Goal: Answer question/provide support

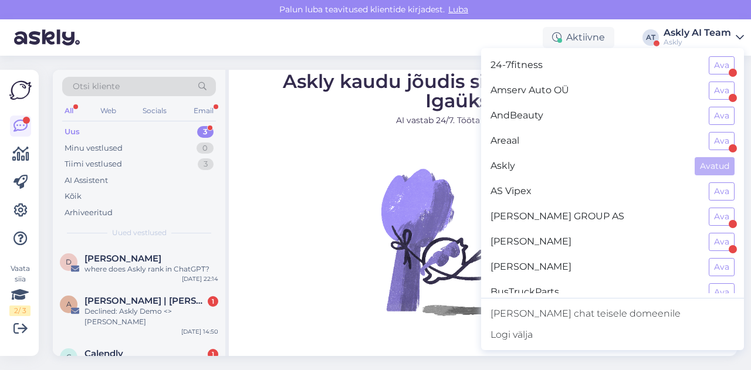
scroll to position [1100, 0]
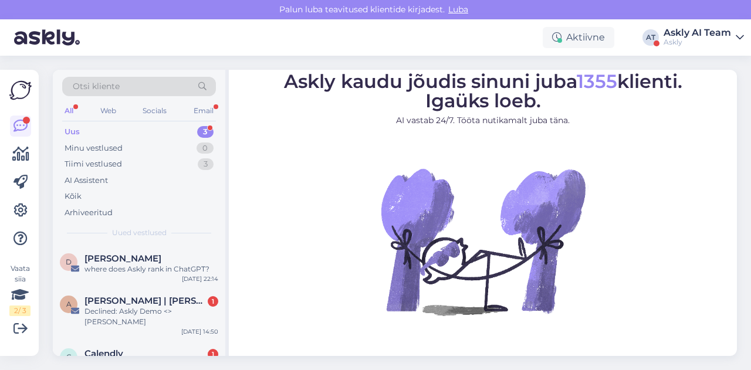
click at [692, 46] on div "Askly" at bounding box center [696, 42] width 67 height 9
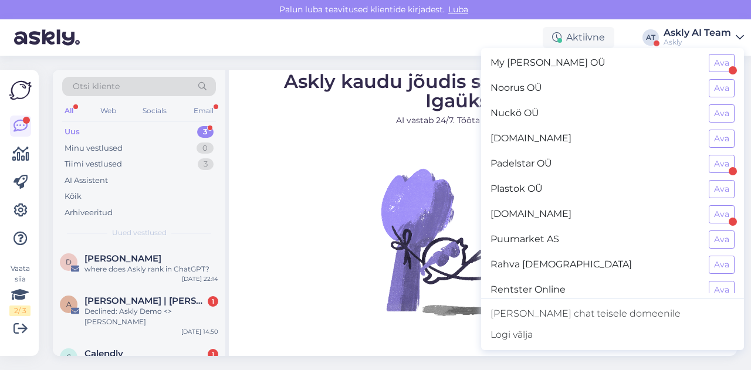
scroll to position [1100, 0]
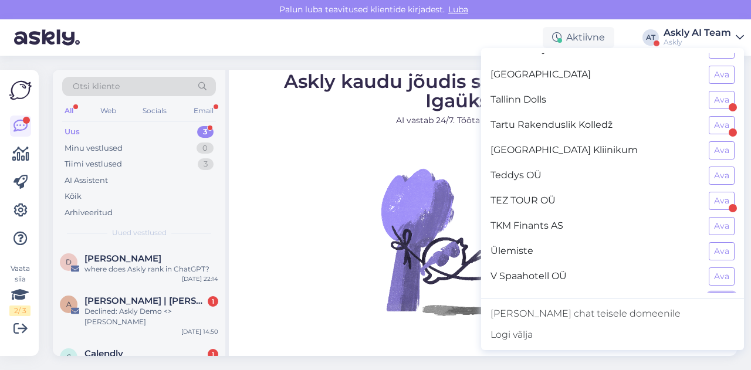
click at [714, 293] on button "Ava" at bounding box center [722, 302] width 26 height 18
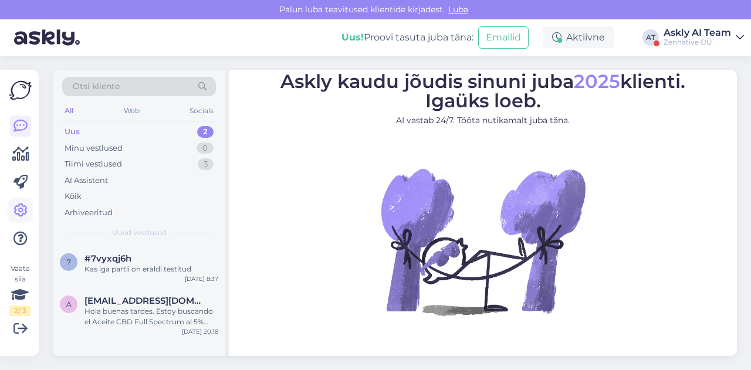
click at [23, 214] on icon at bounding box center [20, 211] width 14 height 14
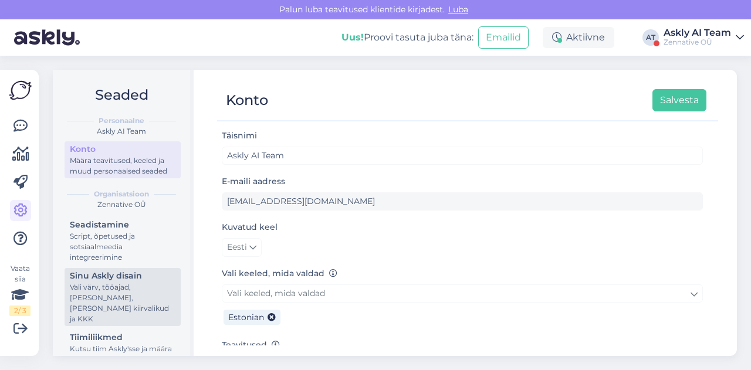
scroll to position [101, 0]
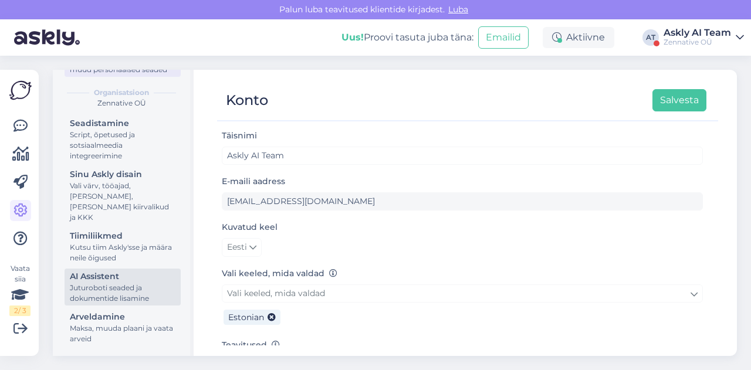
click at [109, 288] on div "Juturoboti seaded ja dokumentide lisamine" at bounding box center [123, 293] width 106 height 21
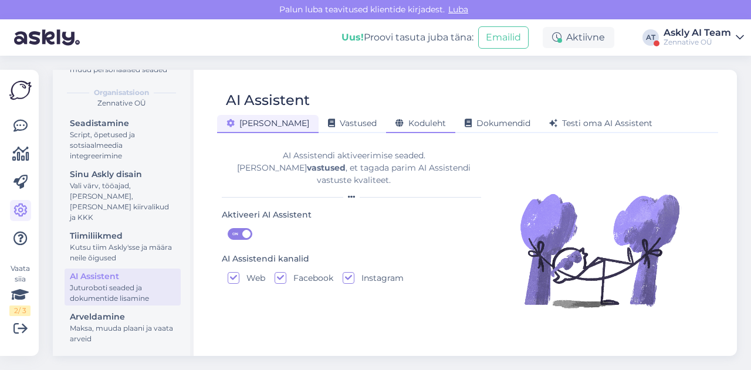
click at [400, 128] on div "Koduleht" at bounding box center [420, 124] width 69 height 18
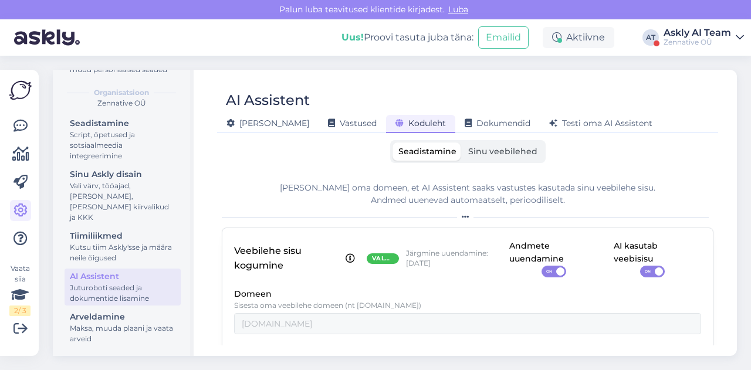
click at [519, 154] on span "Sinu veebilehed" at bounding box center [502, 151] width 69 height 11
click at [462, 143] on input "Sinu veebilehed" at bounding box center [462, 143] width 0 height 0
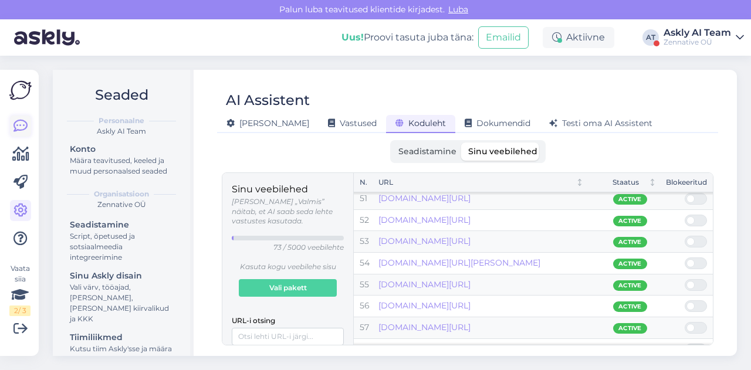
click at [25, 124] on icon at bounding box center [20, 126] width 14 height 14
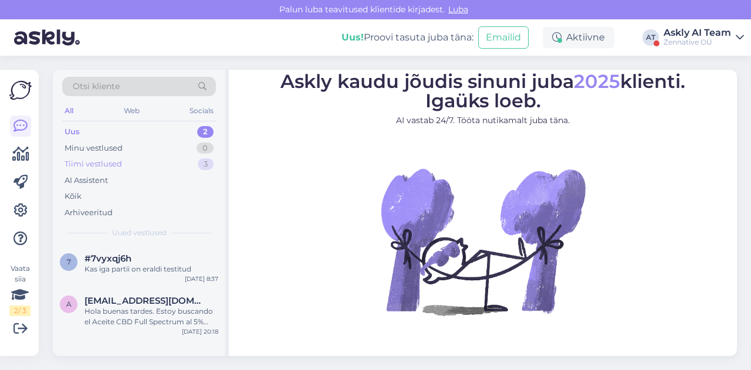
click at [110, 165] on div "Tiimi vestlused" at bounding box center [93, 164] width 57 height 12
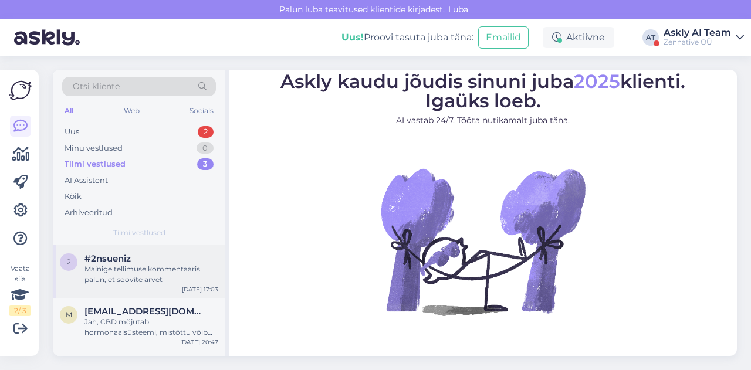
click at [151, 252] on div "2 #2nsueniz Mainige tellimuse kommentaaris palun, et soovite arvet [DATE] 17:03" at bounding box center [139, 271] width 172 height 53
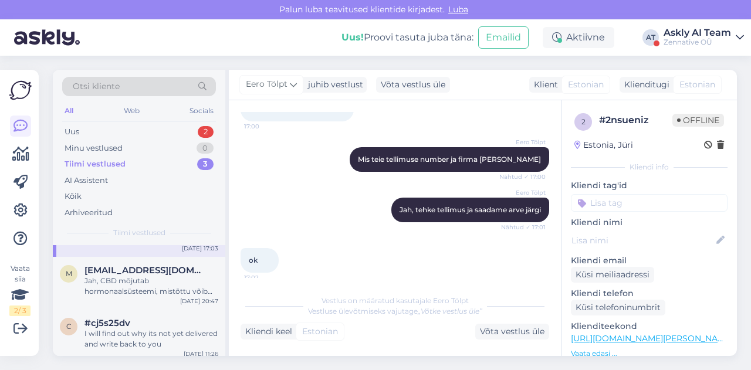
scroll to position [43, 0]
click at [142, 278] on div "Jah, CBD mõjutab hormonaalsüsteemi, mistõttu võib rasestumisvastaste plaastrite…" at bounding box center [151, 283] width 134 height 21
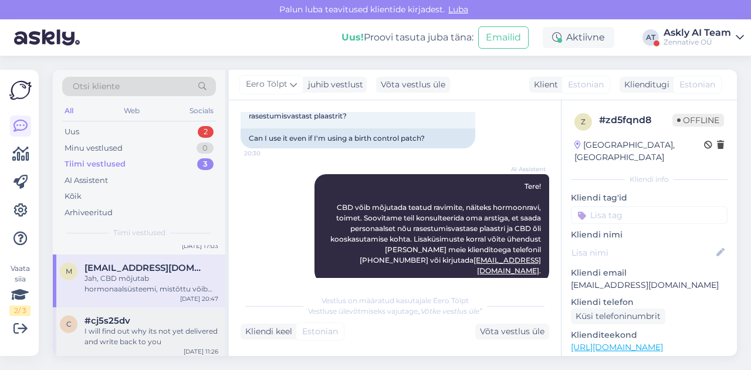
scroll to position [46, 0]
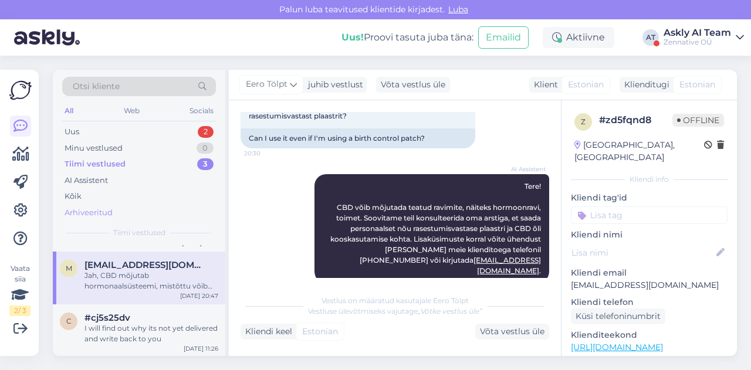
click at [90, 212] on div "Arhiveeritud" at bounding box center [89, 213] width 48 height 12
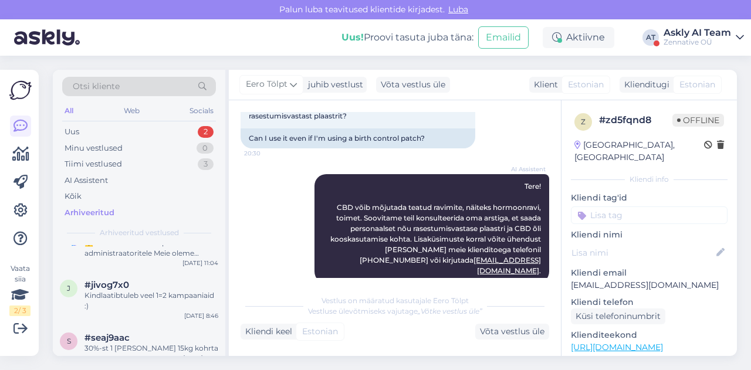
scroll to position [273, 0]
click at [688, 30] on div "Askly AI Team" at bounding box center [696, 32] width 67 height 9
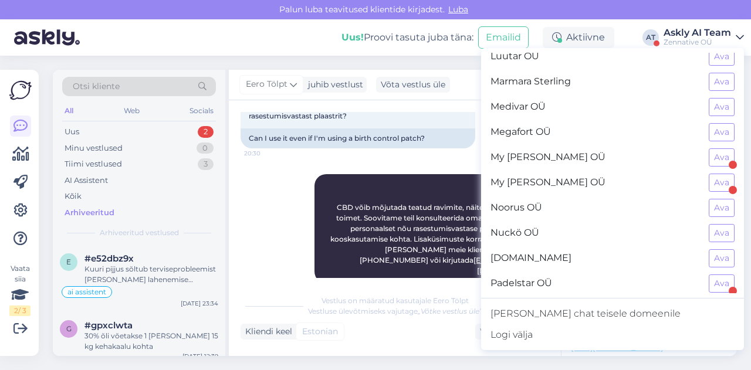
scroll to position [637, 0]
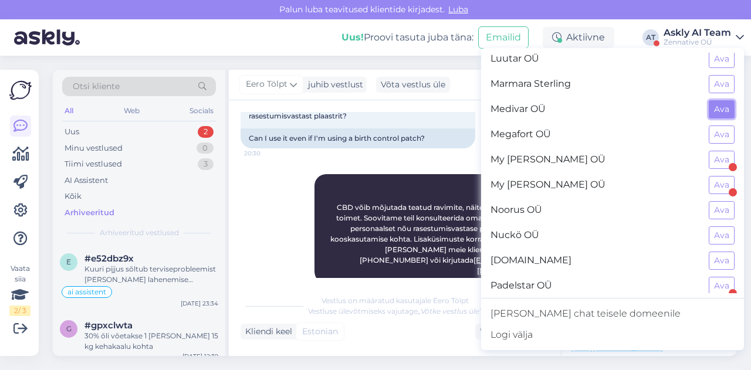
click at [709, 100] on button "Ava" at bounding box center [722, 109] width 26 height 18
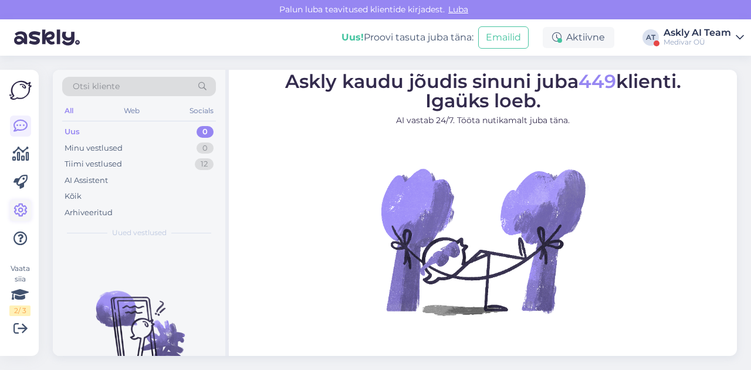
click at [12, 208] on link at bounding box center [20, 210] width 21 height 21
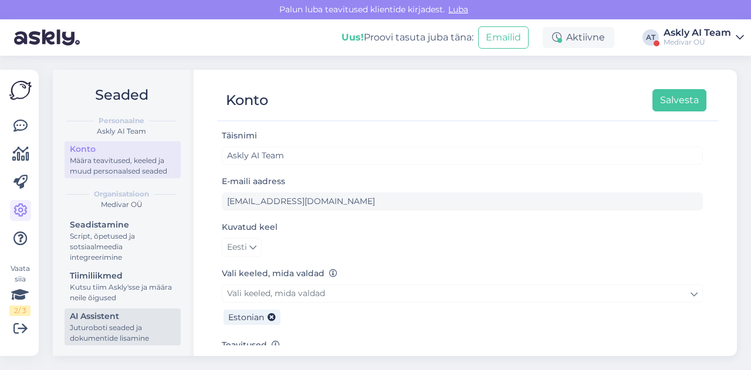
click at [115, 335] on div "Juturoboti seaded ja dokumentide lisamine" at bounding box center [123, 333] width 106 height 21
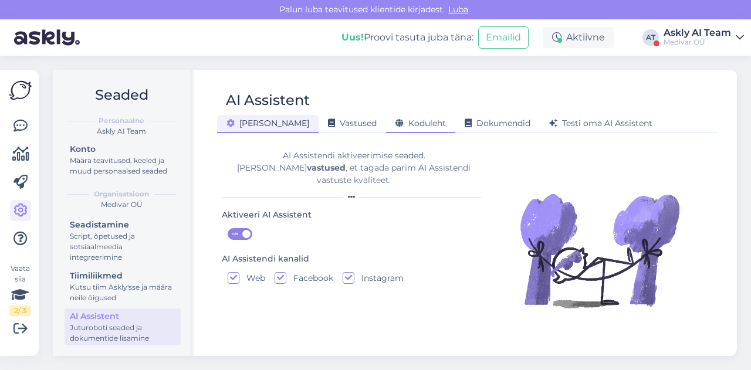
click at [386, 118] on div "Koduleht" at bounding box center [420, 124] width 69 height 18
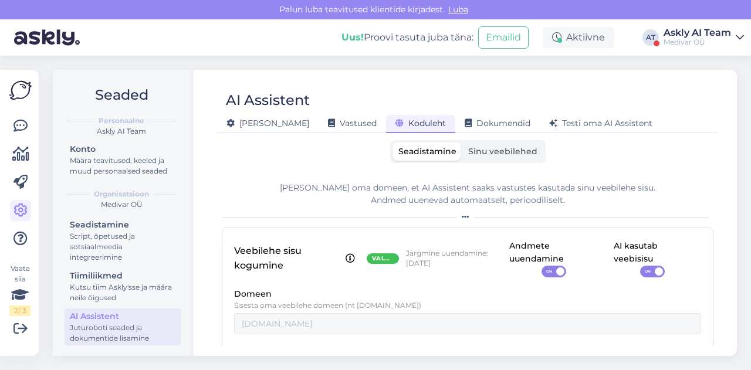
click at [476, 151] on span "Sinu veebilehed" at bounding box center [502, 151] width 69 height 11
click at [462, 143] on input "Sinu veebilehed" at bounding box center [462, 143] width 0 height 0
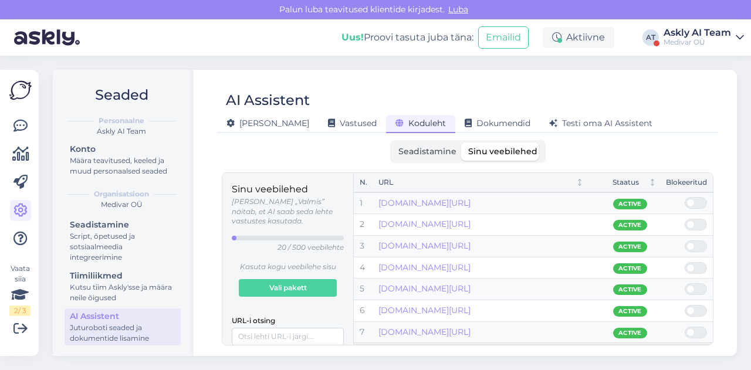
click at [426, 150] on span "Seadistamine" at bounding box center [427, 151] width 58 height 11
click at [392, 143] on input "Seadistamine" at bounding box center [392, 143] width 0 height 0
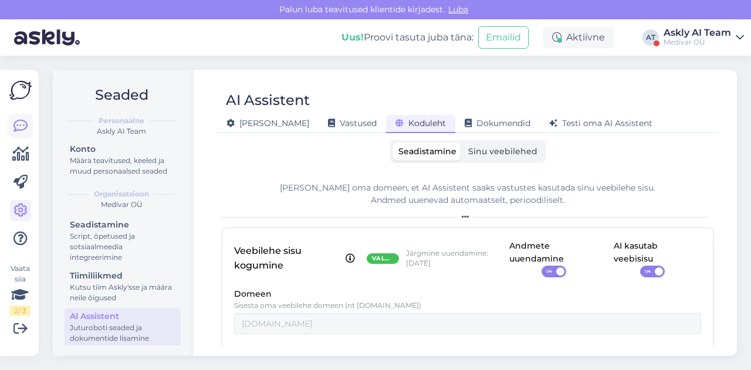
click at [28, 120] on link at bounding box center [20, 126] width 21 height 21
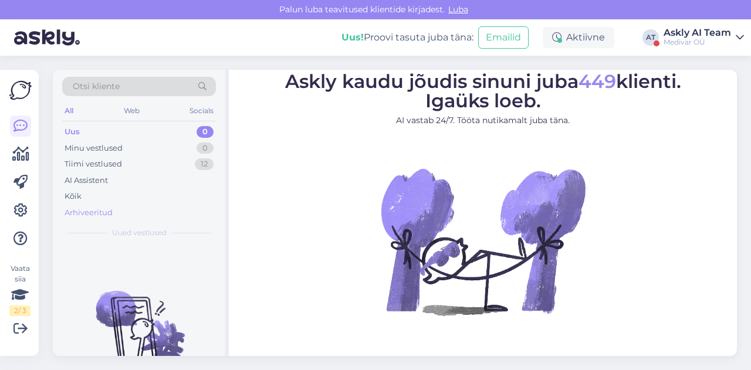
click at [100, 216] on div "Arhiveeritud" at bounding box center [89, 213] width 48 height 12
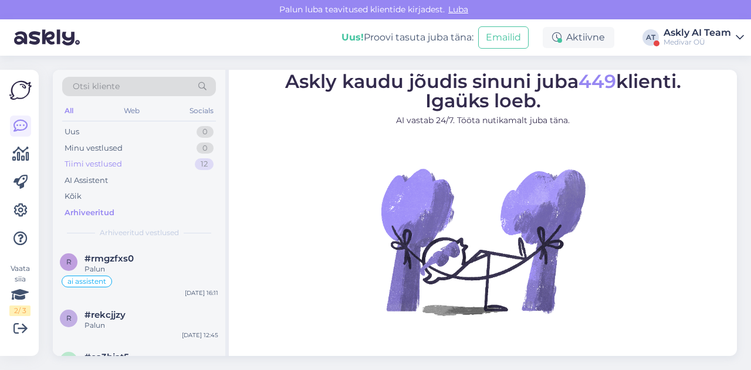
click at [124, 160] on div "Tiimi vestlused 12" at bounding box center [139, 164] width 154 height 16
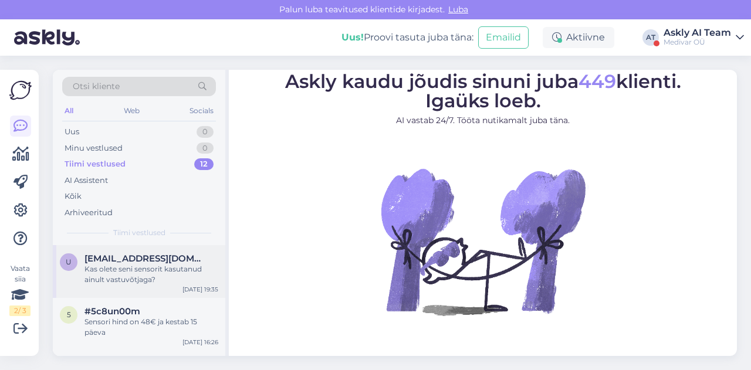
click at [161, 274] on div "Kas olete seni sensorit kasutanud ainult vastuvõtjaga?" at bounding box center [151, 274] width 134 height 21
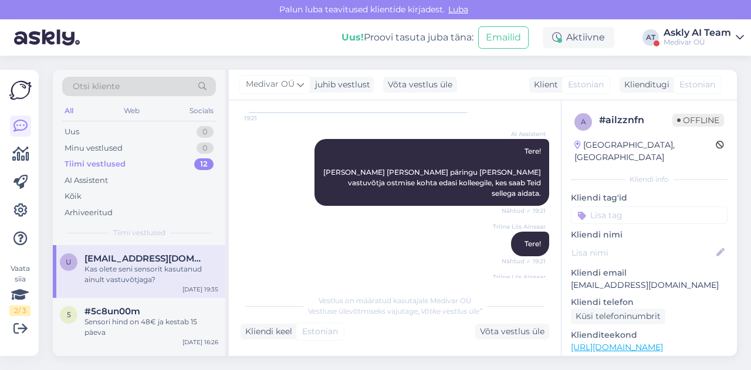
scroll to position [126, 0]
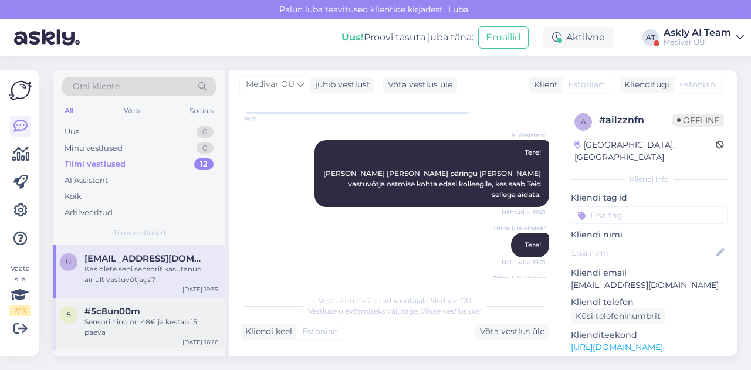
click at [130, 313] on span "#5c8un00m" at bounding box center [112, 311] width 56 height 11
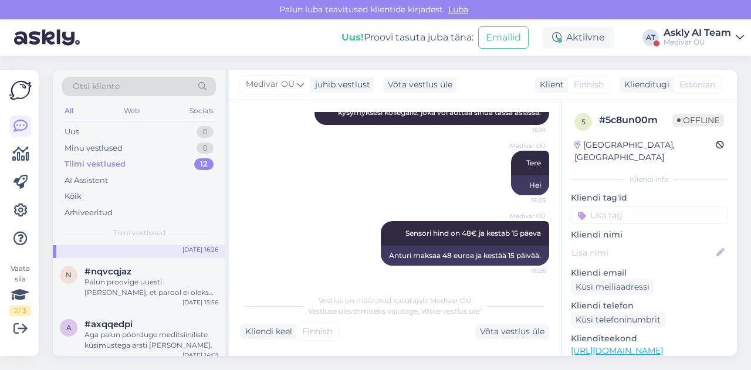
scroll to position [93, 0]
click at [147, 292] on div "Palun proovige uuesti [PERSON_NAME], et parool ei oleks ùle 16 tâhemârgi" at bounding box center [151, 286] width 134 height 21
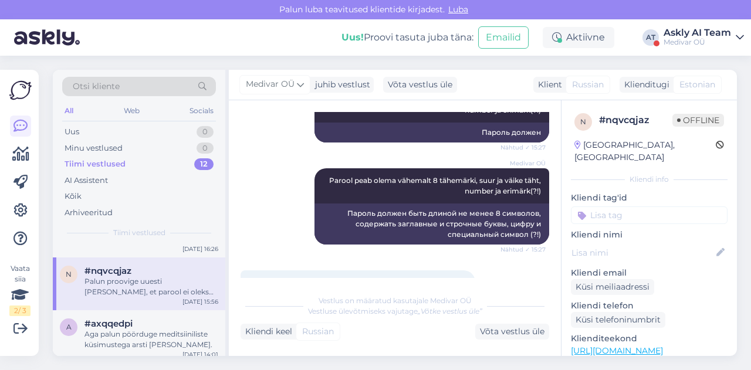
scroll to position [750, 0]
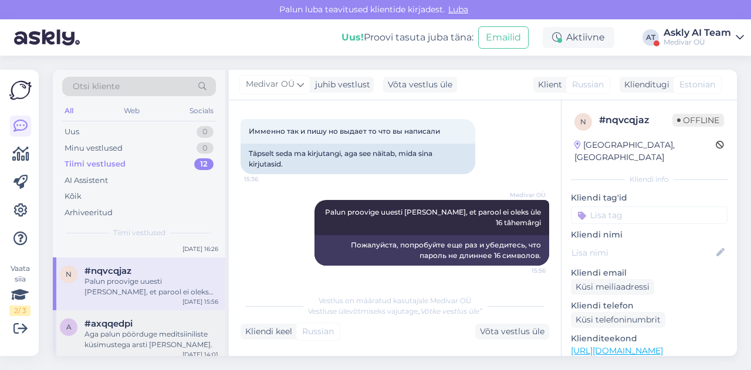
click at [147, 314] on div "a #axqqedpi Aga palun pöörduge meditsiiniliste küsimustega arsti [PERSON_NAME].…" at bounding box center [139, 336] width 172 height 53
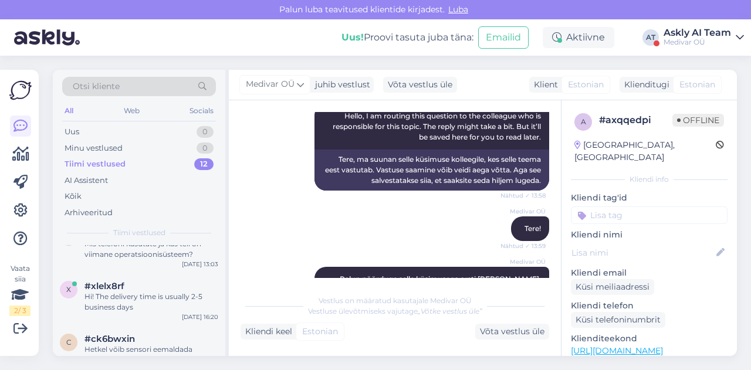
scroll to position [458, 0]
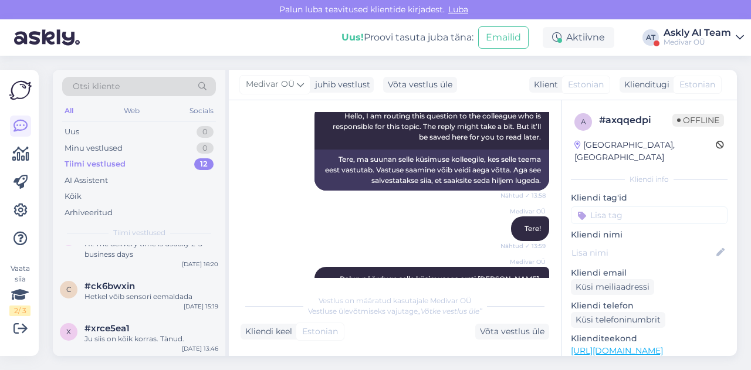
click at [161, 270] on div "x #xlelx8rf Hi! The delivery time is usually 2-5 business days [DATE] 16:20" at bounding box center [139, 246] width 172 height 53
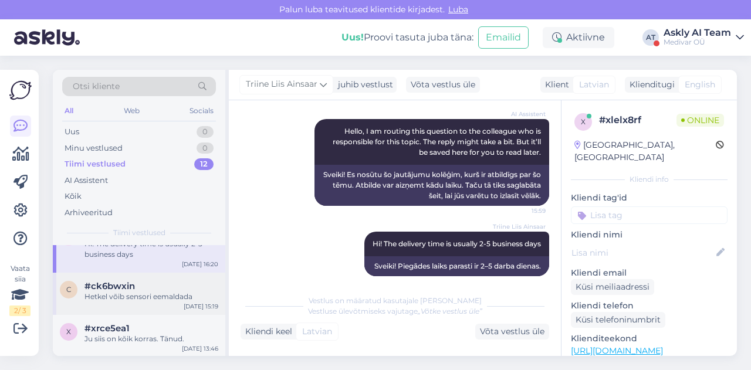
click at [150, 297] on div "Hetkel võib sensori eemaldada" at bounding box center [151, 297] width 134 height 11
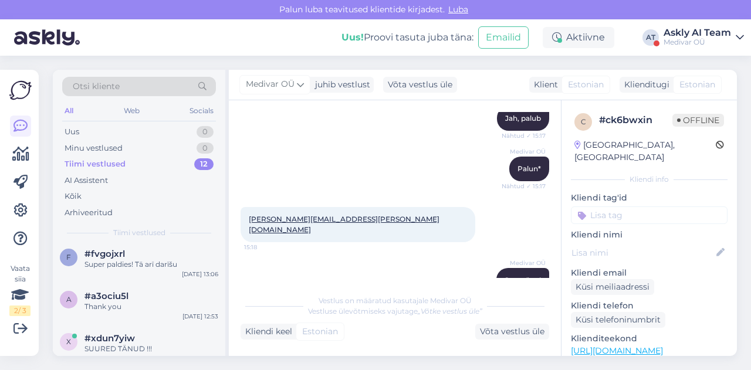
scroll to position [272, 0]
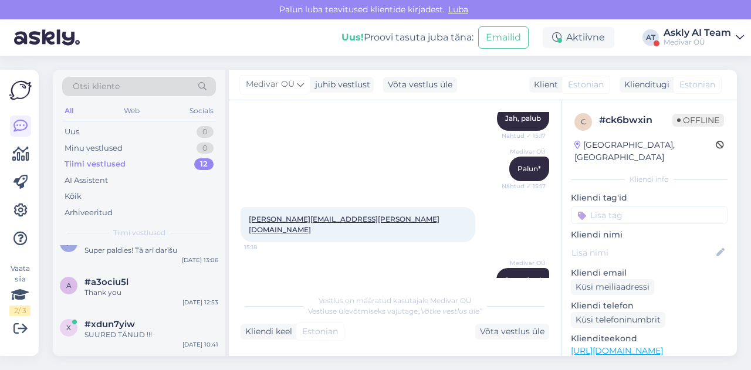
click at [719, 28] on div "Askly AI Team" at bounding box center [696, 32] width 67 height 9
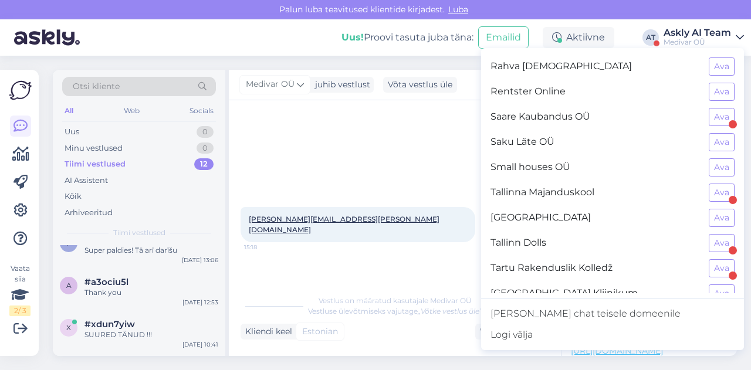
scroll to position [967, 0]
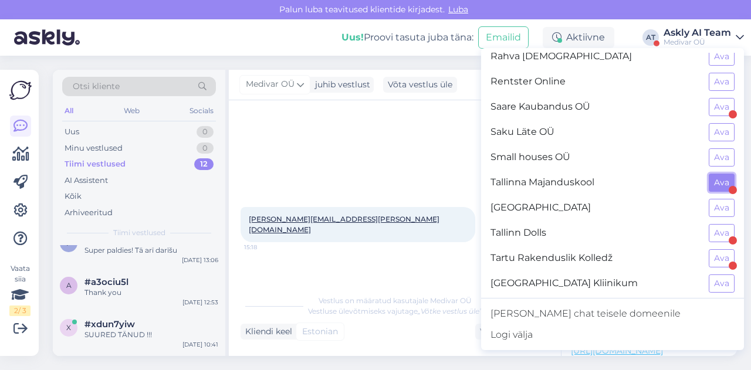
click at [709, 174] on button "Ava" at bounding box center [722, 183] width 26 height 18
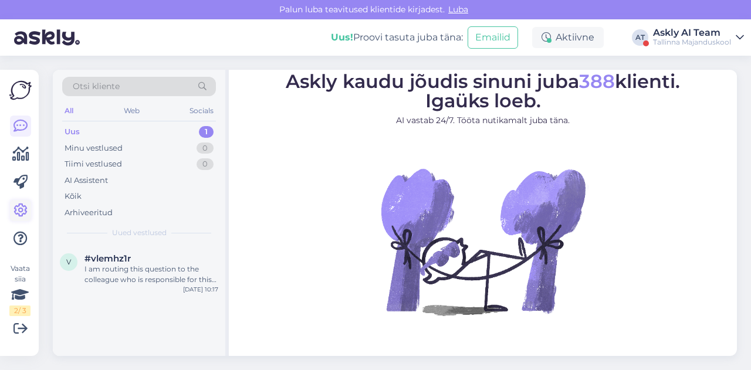
click at [27, 209] on icon at bounding box center [20, 211] width 14 height 14
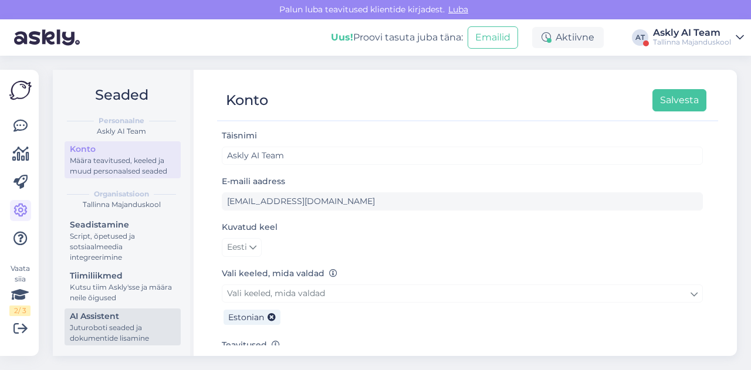
click at [106, 321] on div "AI Assistent" at bounding box center [123, 316] width 106 height 12
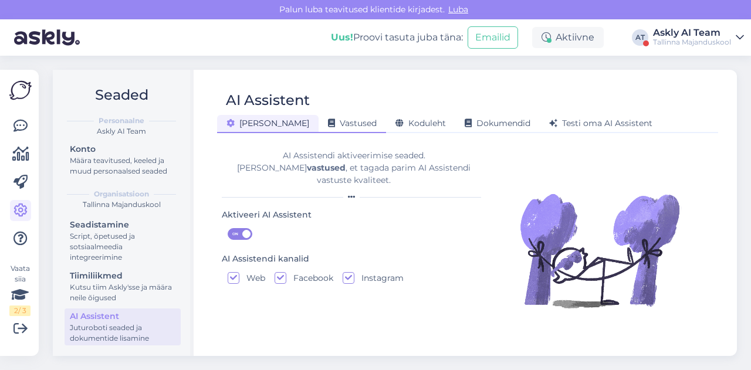
click at [328, 118] on span "Vastused" at bounding box center [352, 123] width 49 height 11
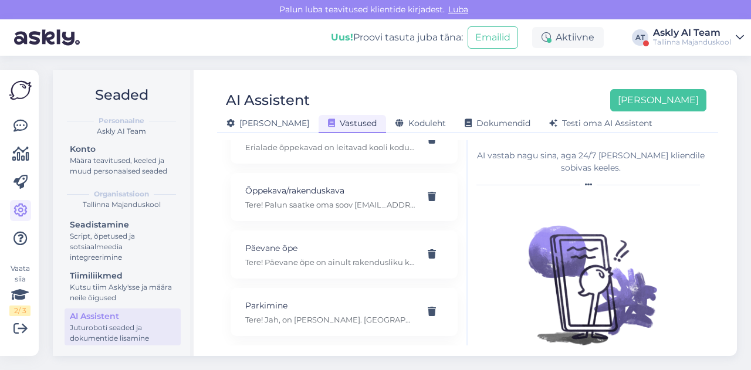
scroll to position [1949, 0]
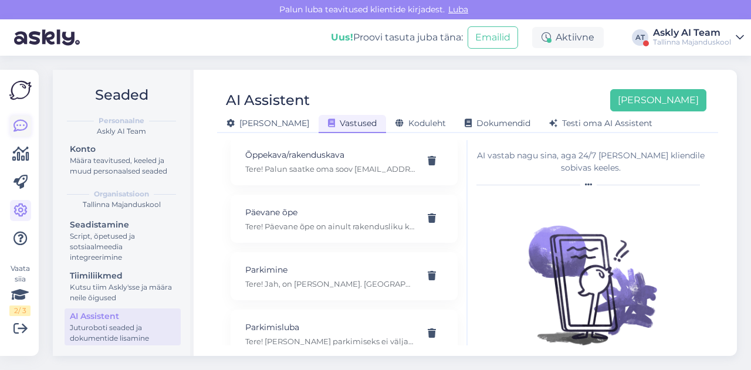
click at [18, 128] on icon at bounding box center [20, 126] width 14 height 14
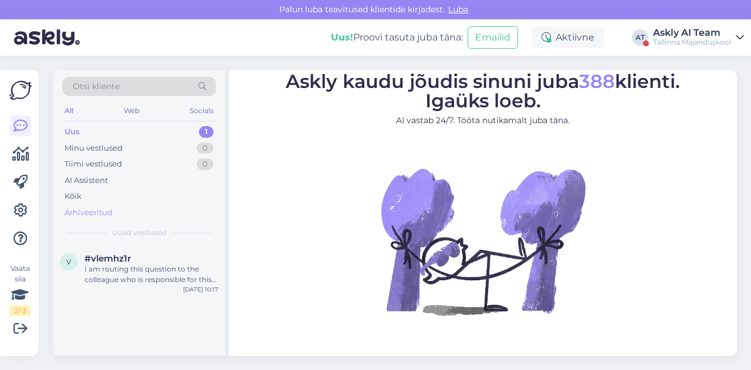
click at [89, 212] on div "Arhiveeritud" at bounding box center [89, 213] width 48 height 12
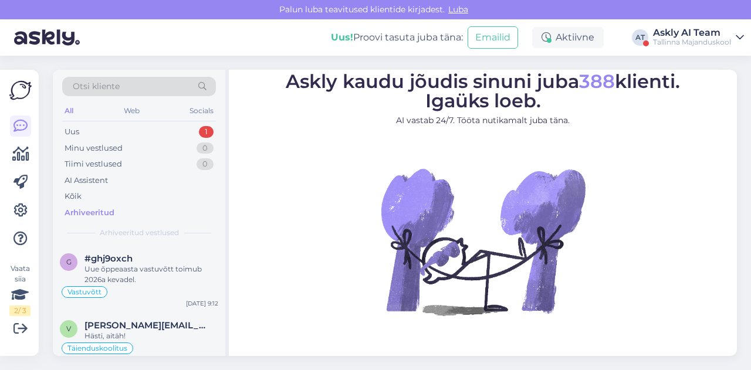
click at [703, 47] on div "Uus! Proovi tasuta [PERSON_NAME]: Emailid Aktiivne AT [GEOGRAPHIC_DATA] AI Team…" at bounding box center [375, 37] width 751 height 36
click at [699, 41] on div "Tallinna Majanduskool" at bounding box center [692, 42] width 78 height 9
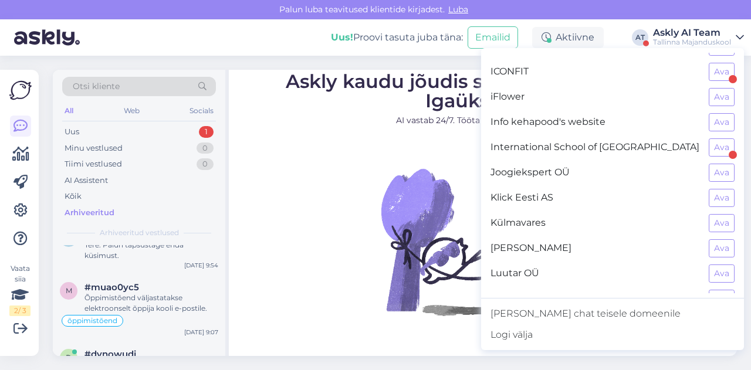
scroll to position [444, 0]
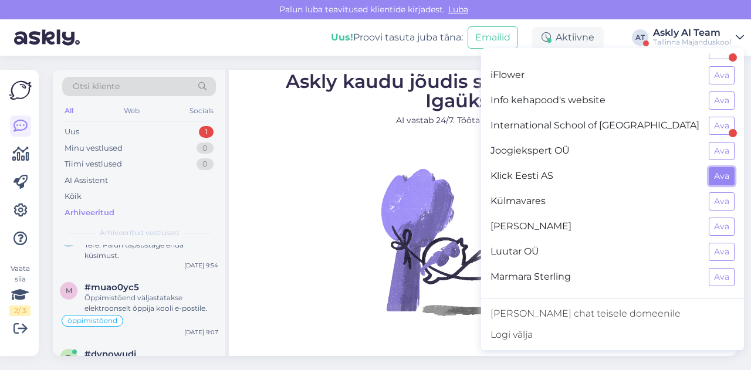
click at [709, 174] on button "Ava" at bounding box center [722, 176] width 26 height 18
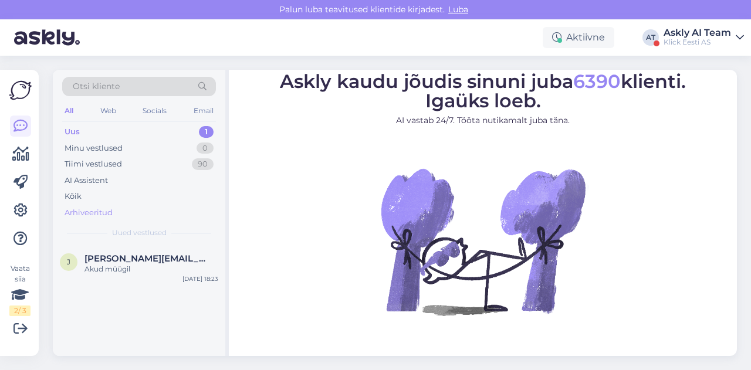
click at [98, 213] on div "Arhiveeritud" at bounding box center [89, 213] width 48 height 12
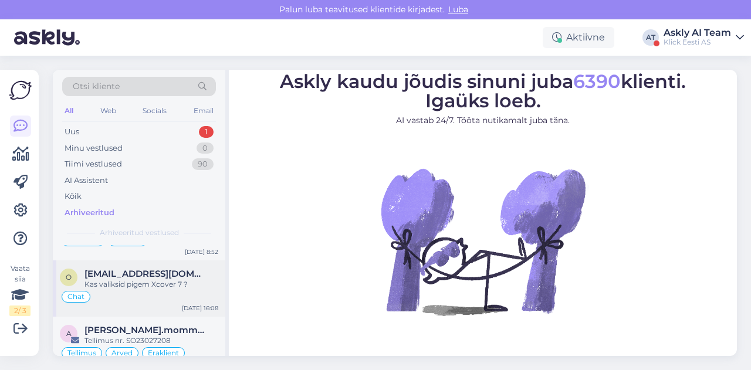
scroll to position [814, 0]
click at [179, 273] on span "[EMAIL_ADDRESS][DOMAIN_NAME]" at bounding box center [145, 275] width 122 height 11
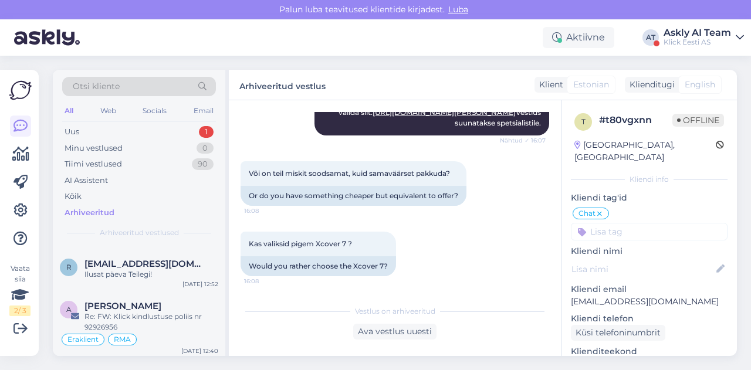
scroll to position [1266, 0]
click at [167, 278] on div "r [EMAIL_ADDRESS][DOMAIN_NAME] Ilusat päeva Teilegi! [DATE] 12:52" at bounding box center [139, 271] width 172 height 42
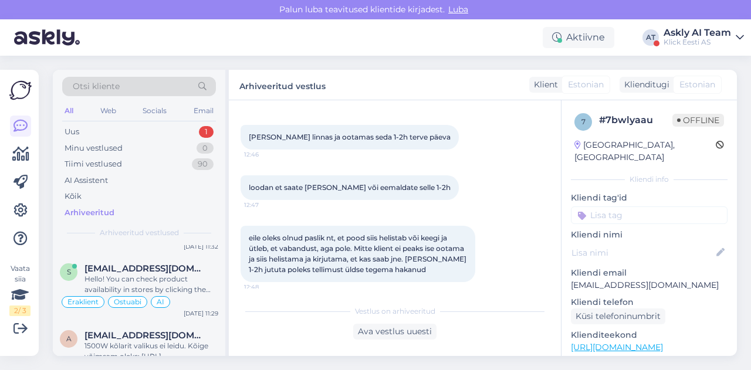
scroll to position [1437, 0]
click at [153, 330] on span "[EMAIL_ADDRESS][DOMAIN_NAME]" at bounding box center [145, 335] width 122 height 11
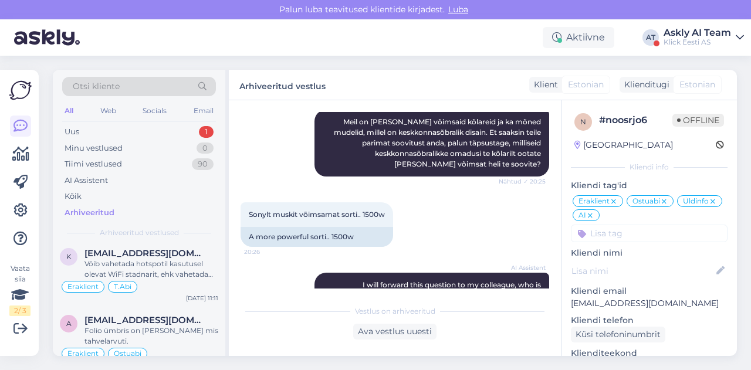
scroll to position [1657, 0]
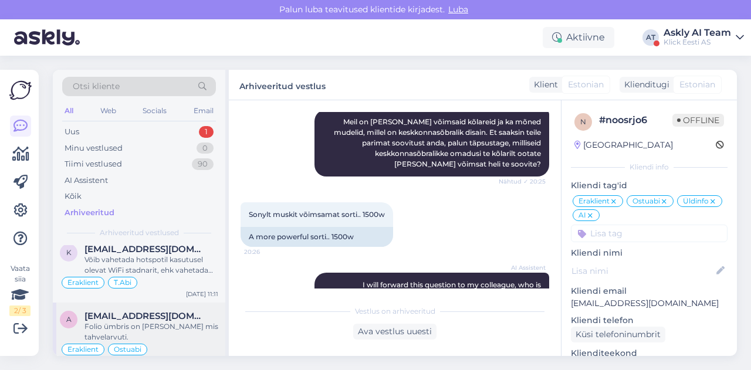
click at [164, 321] on div "Folio ümbris on [PERSON_NAME] mis tahvelarvuti." at bounding box center [151, 331] width 134 height 21
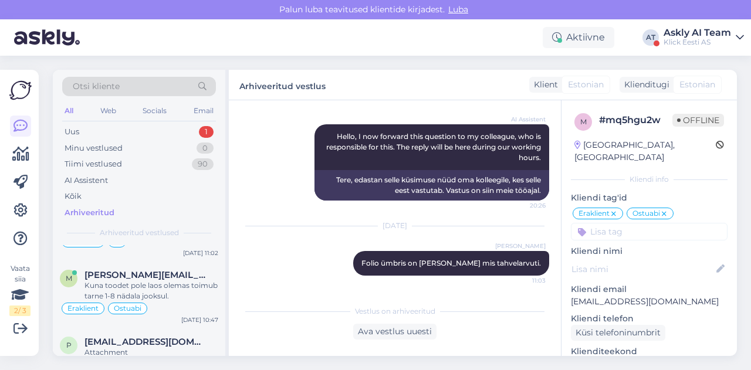
scroll to position [1821, 0]
click at [174, 280] on div "Kuna toodet pole laos olemas toimub tarne 1-8 nädala jooksul." at bounding box center [151, 290] width 134 height 21
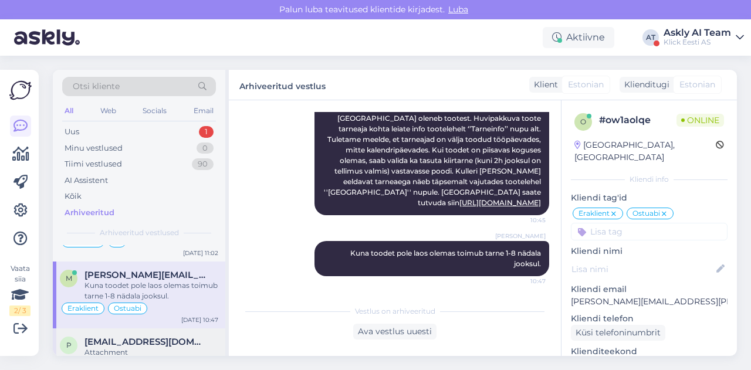
click at [184, 347] on div "Attachment" at bounding box center [151, 352] width 134 height 11
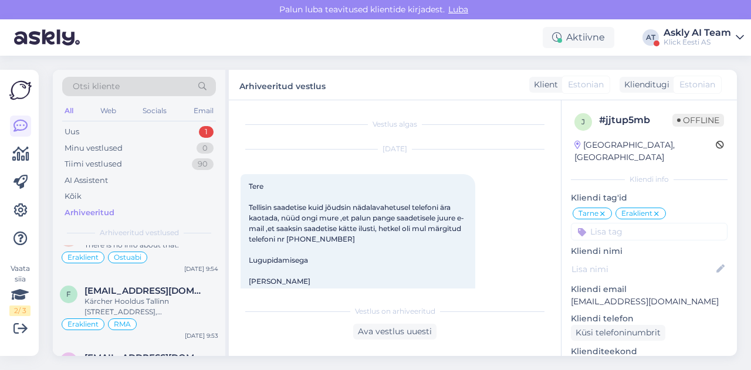
scroll to position [2040, 0]
click at [709, 38] on div "Klick Eesti AS" at bounding box center [696, 42] width 67 height 9
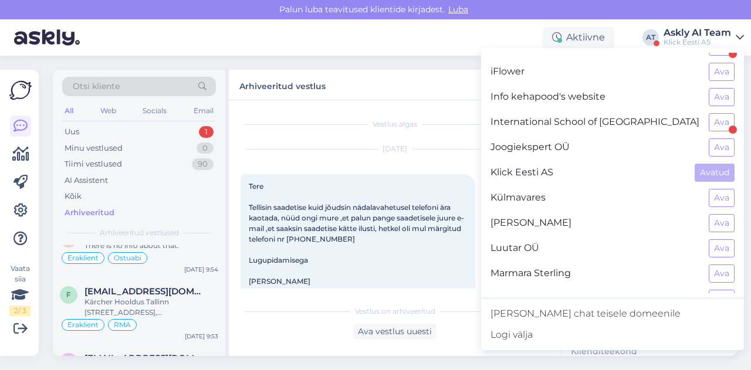
scroll to position [431, 0]
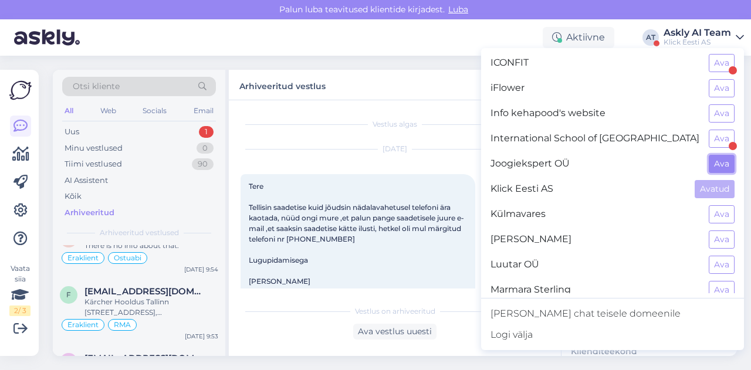
click at [710, 155] on button "Ava" at bounding box center [722, 164] width 26 height 18
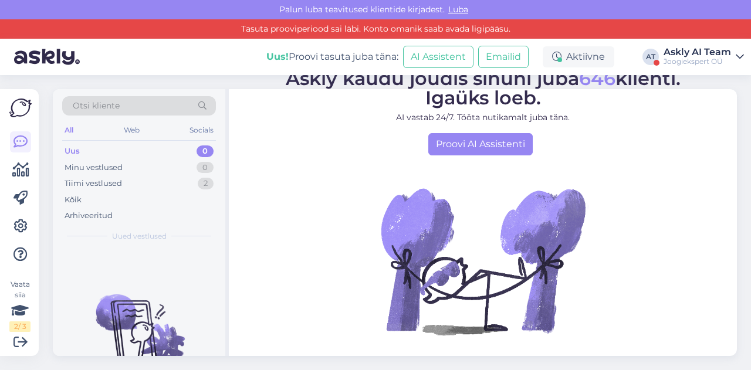
click at [696, 49] on div "Askly AI Team" at bounding box center [696, 52] width 67 height 9
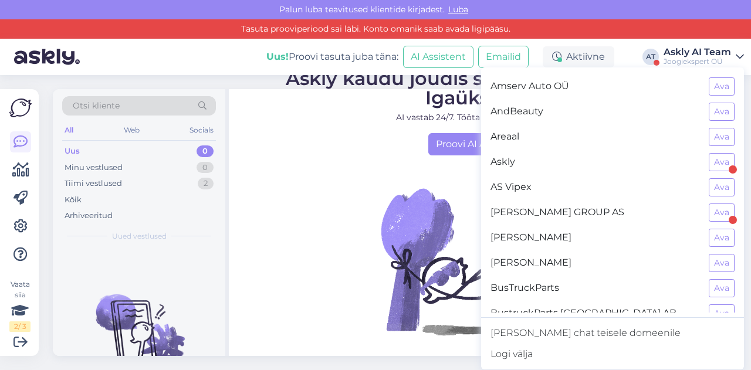
scroll to position [25, 0]
click at [716, 179] on button "Ava" at bounding box center [722, 186] width 26 height 18
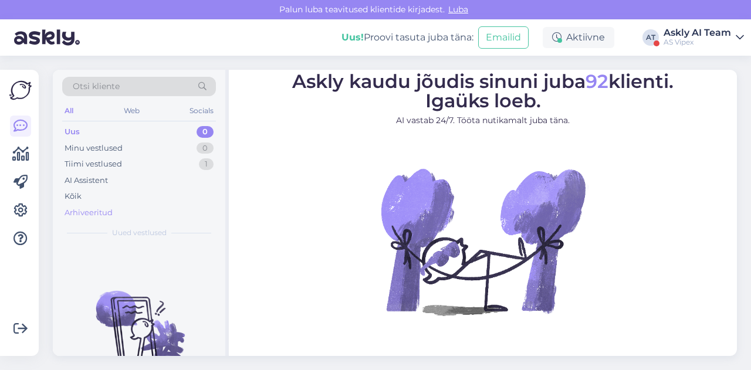
click at [87, 209] on div "Arhiveeritud" at bounding box center [89, 213] width 48 height 12
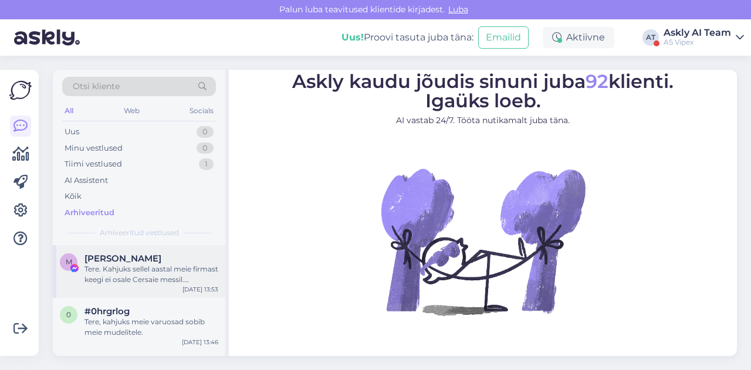
click at [133, 283] on div "Tere. Kahjuks sellel aastal meie firmast keegi ei osale Cersaie messil. [PERSON…" at bounding box center [151, 274] width 134 height 21
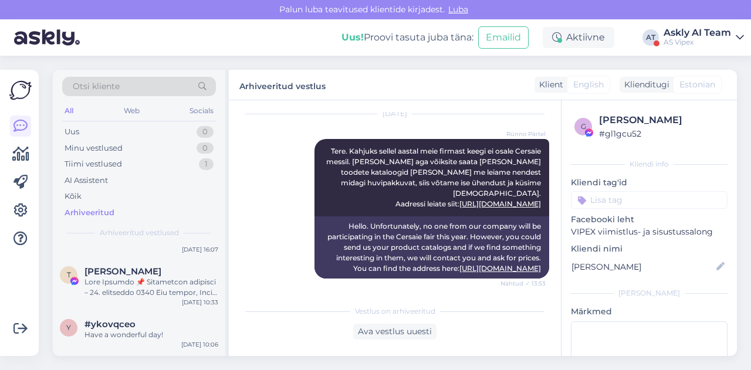
scroll to position [250, 0]
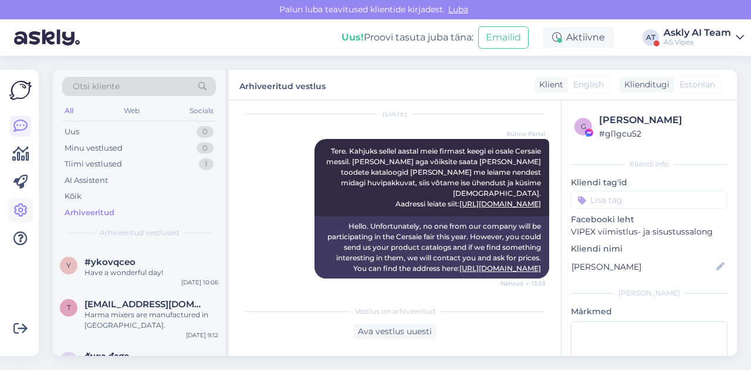
click at [25, 208] on icon at bounding box center [20, 211] width 14 height 14
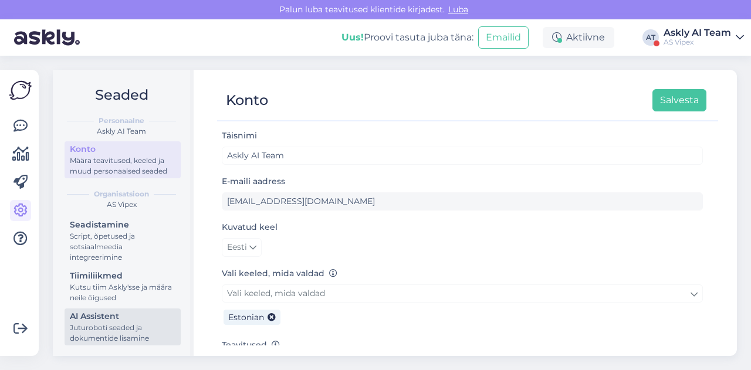
click at [106, 313] on div "AI Assistent" at bounding box center [123, 316] width 106 height 12
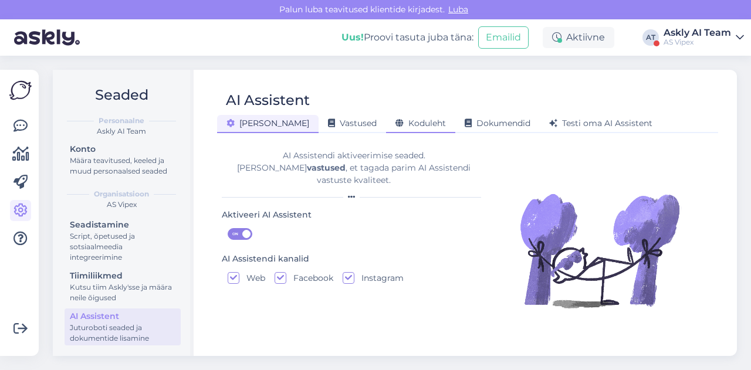
click at [395, 122] on span "Koduleht" at bounding box center [420, 123] width 50 height 11
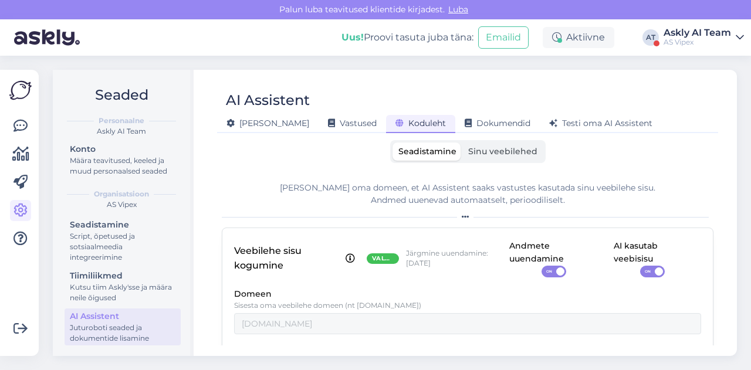
click at [489, 153] on span "Sinu veebilehed" at bounding box center [502, 151] width 69 height 11
click at [462, 143] on input "Sinu veebilehed" at bounding box center [462, 143] width 0 height 0
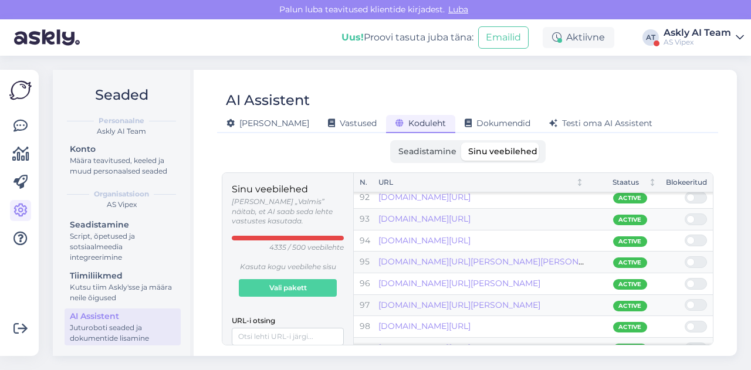
scroll to position [1980, 0]
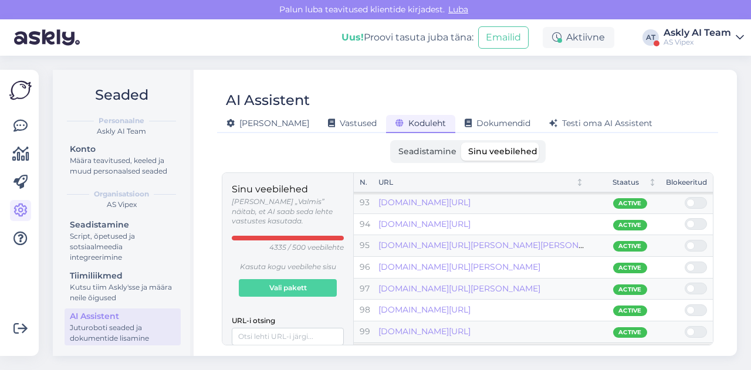
click at [679, 40] on div "AS Vipex" at bounding box center [696, 42] width 67 height 9
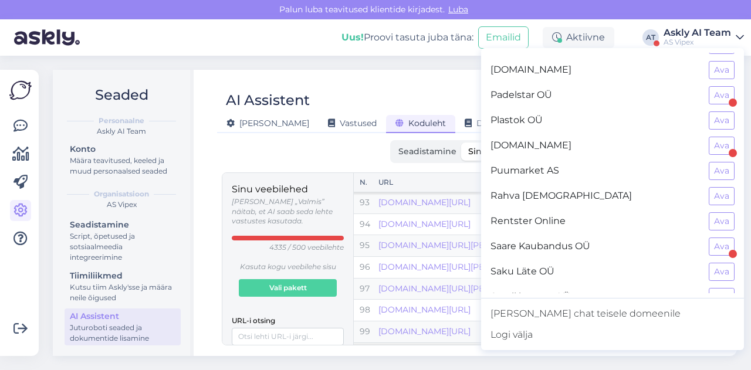
scroll to position [828, 0]
click at [709, 187] on button "Ava" at bounding box center [722, 196] width 26 height 18
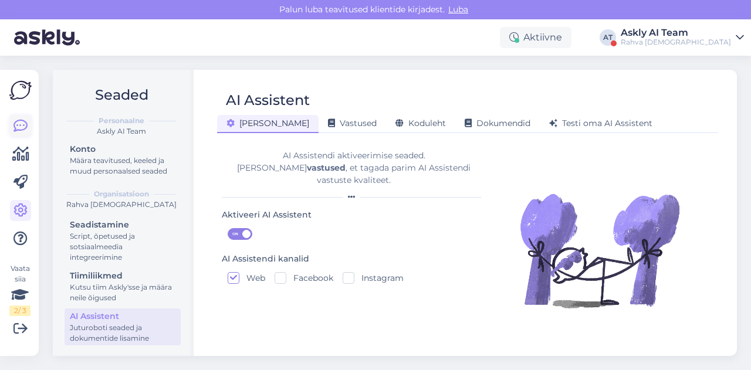
click at [13, 124] on icon at bounding box center [20, 126] width 14 height 14
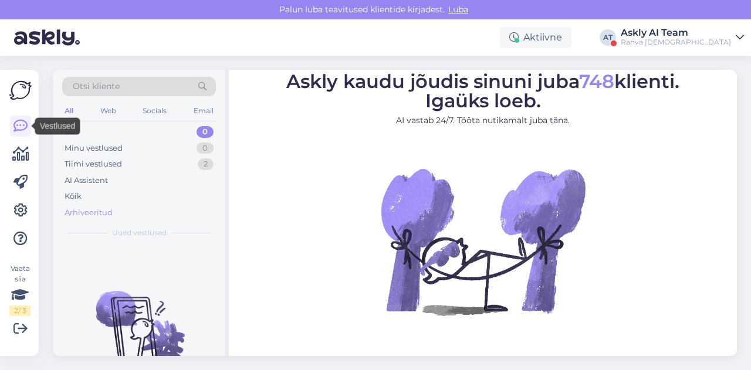
click at [104, 218] on div "Arhiveeritud" at bounding box center [139, 213] width 154 height 16
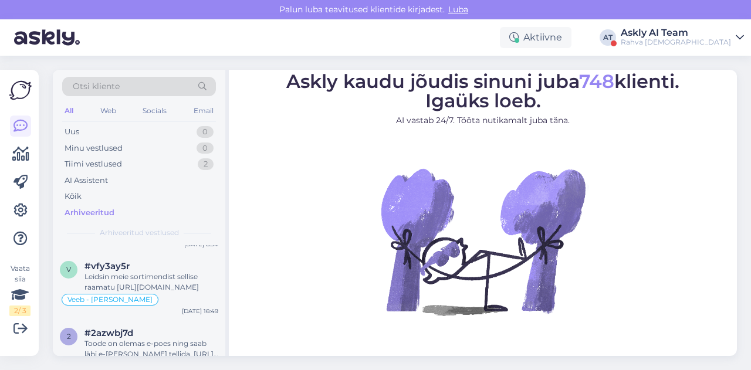
scroll to position [756, 0]
click at [172, 272] on div "Leidsin meie sortimendist sellise raamatu [URL][DOMAIN_NAME]" at bounding box center [151, 282] width 134 height 21
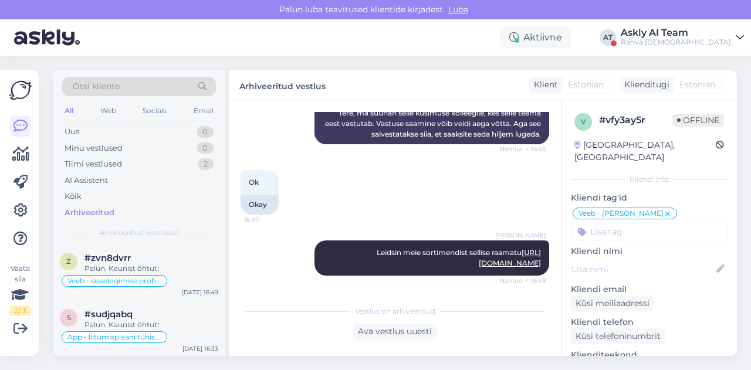
scroll to position [1539, 0]
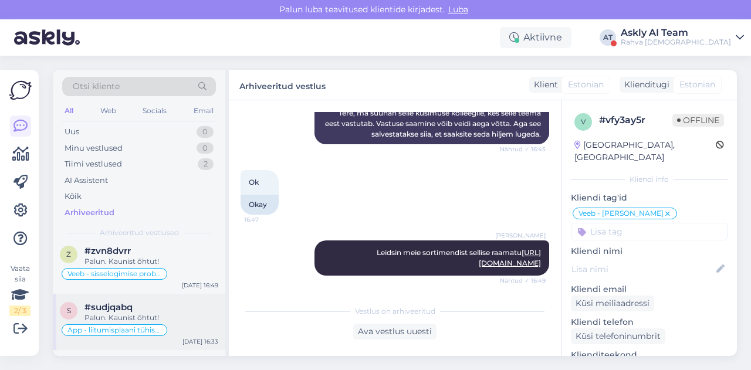
click at [181, 302] on div "#sudjqabq" at bounding box center [151, 307] width 134 height 11
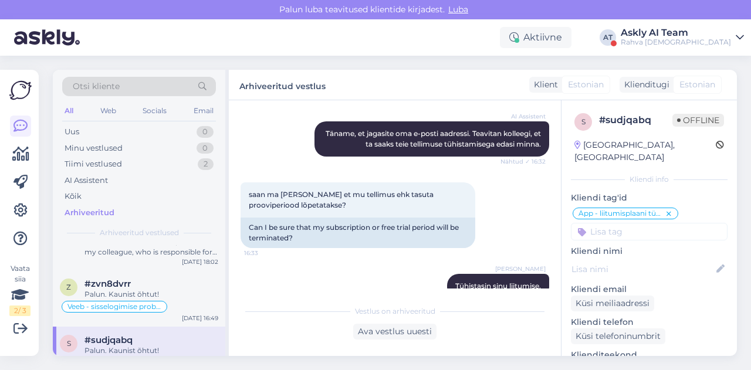
scroll to position [318, 0]
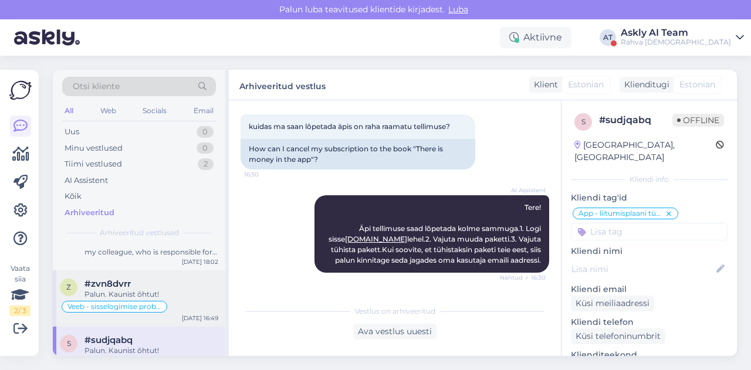
click at [186, 301] on div "Veeb - sisselogimise probleem" at bounding box center [139, 307] width 158 height 14
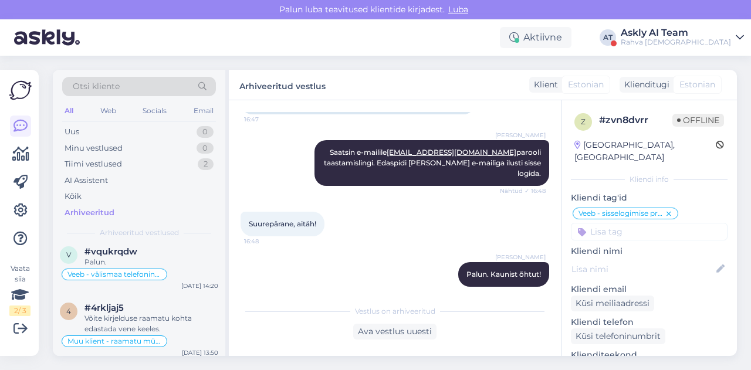
scroll to position [1786, 0]
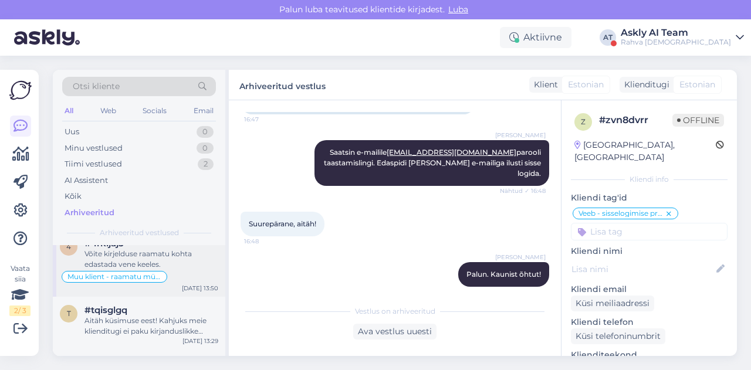
click at [187, 253] on div "Võite kirjelduse raamatu kohta edastada vene keeles." at bounding box center [151, 259] width 134 height 21
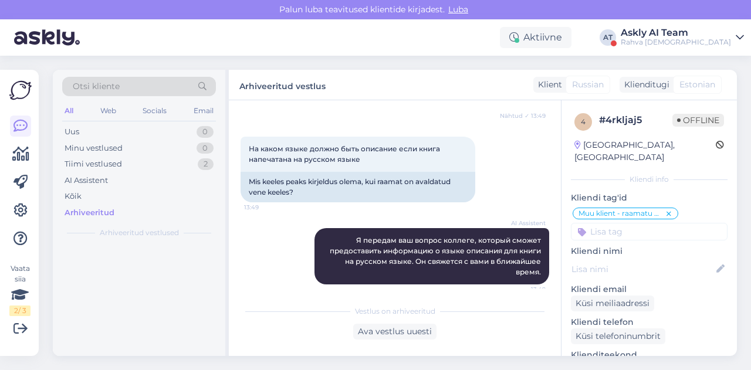
scroll to position [0, 0]
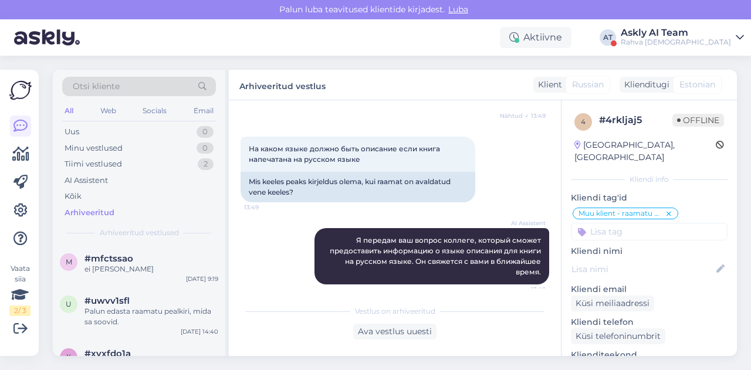
click at [713, 40] on div "Rahva [DEMOGRAPHIC_DATA]" at bounding box center [676, 42] width 110 height 9
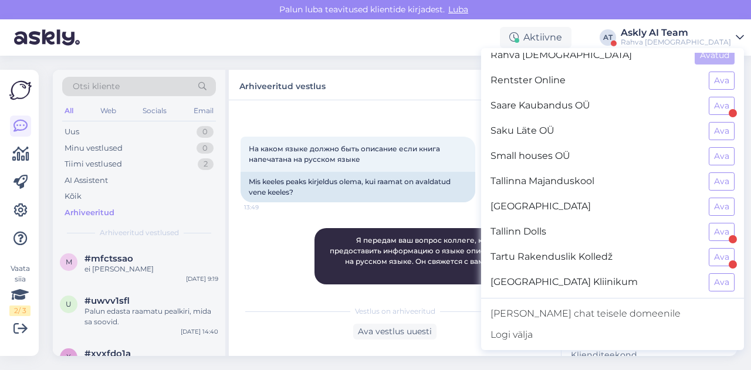
scroll to position [968, 0]
click at [709, 198] on button "Ava" at bounding box center [722, 207] width 26 height 18
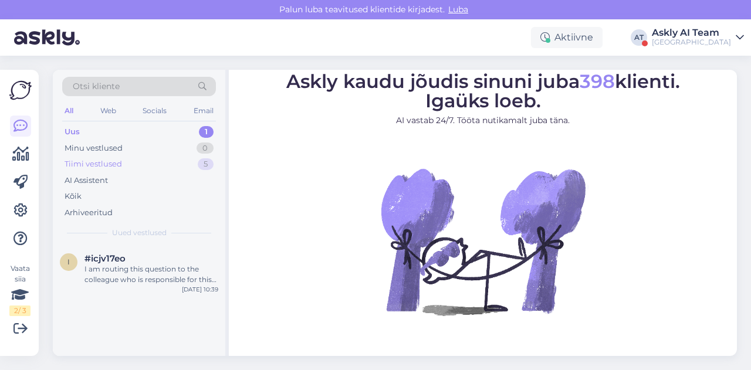
click at [123, 164] on div "Tiimi vestlused 5" at bounding box center [139, 164] width 154 height 16
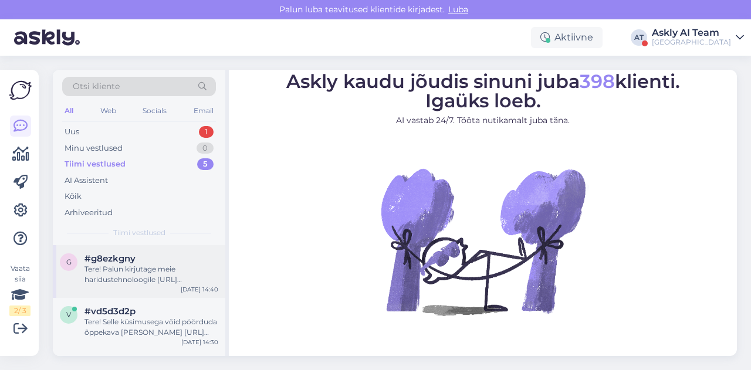
click at [146, 258] on div "#g8ezkgny" at bounding box center [151, 258] width 134 height 11
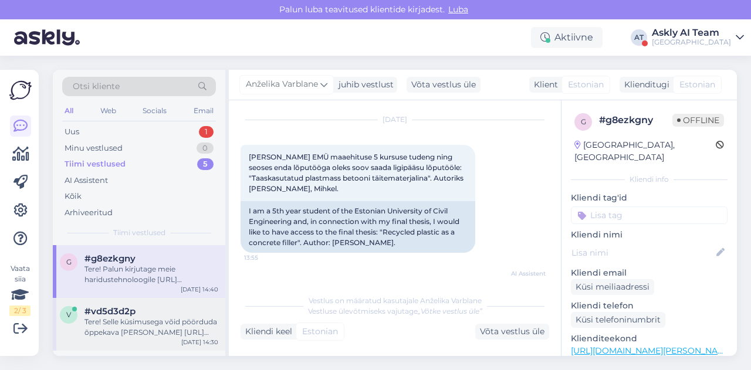
scroll to position [19, 0]
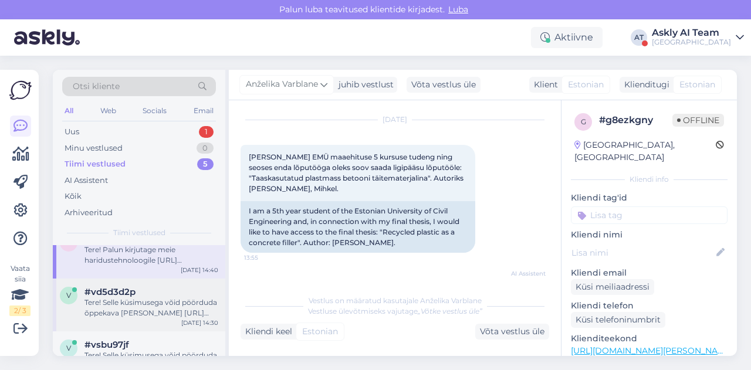
click at [155, 307] on div "Tere! Selle küsimusega võid pöörduda õppekava [PERSON_NAME] [URL][DOMAIN_NAME][…" at bounding box center [151, 307] width 134 height 21
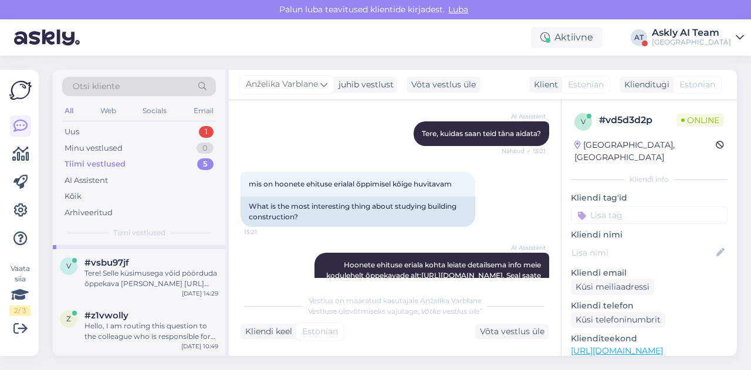
scroll to position [103, 0]
click at [170, 284] on div "Tere! Selle küsimusega võid pöörduda õppekava [PERSON_NAME] [URL][DOMAIN_NAME][…" at bounding box center [151, 277] width 134 height 21
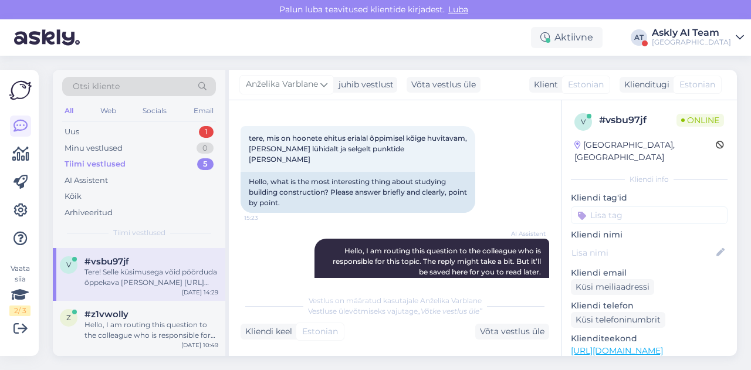
scroll to position [141, 0]
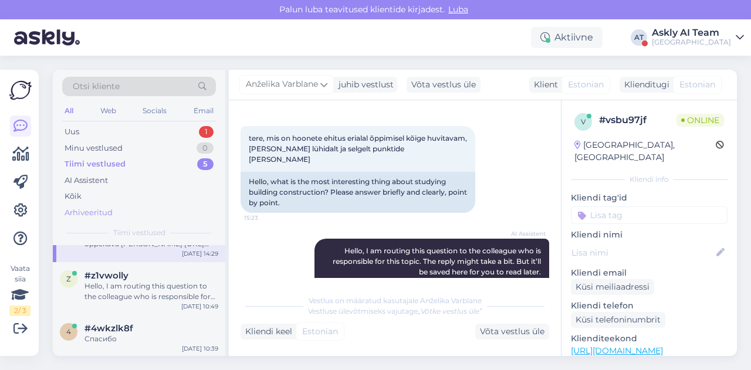
click at [108, 209] on div "Arhiveeritud" at bounding box center [89, 213] width 48 height 12
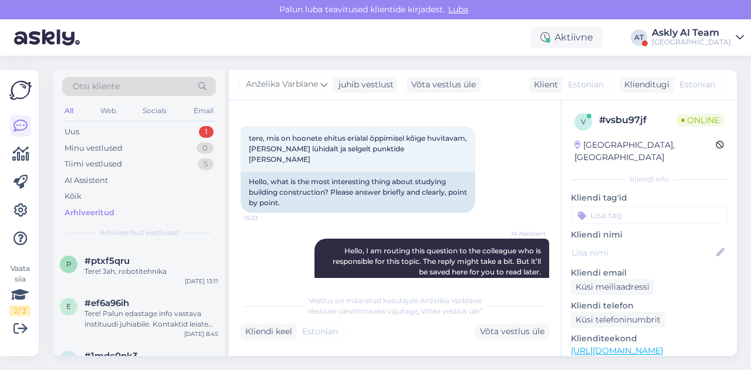
scroll to position [87, 0]
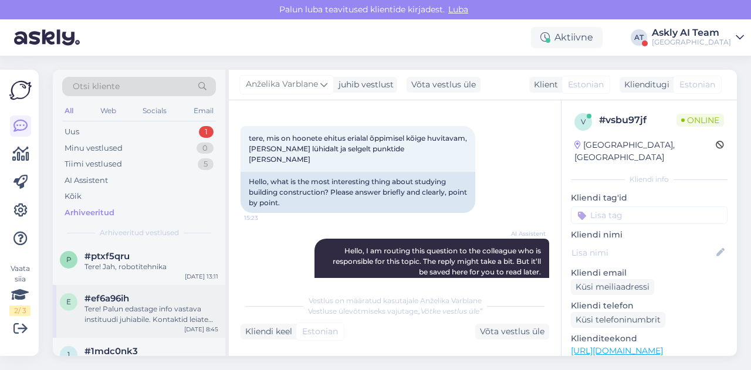
click at [125, 305] on div "Tere! Palun edastage info vastava instituudi juhiabile. Kontaktid leiate [URL][…" at bounding box center [151, 314] width 134 height 21
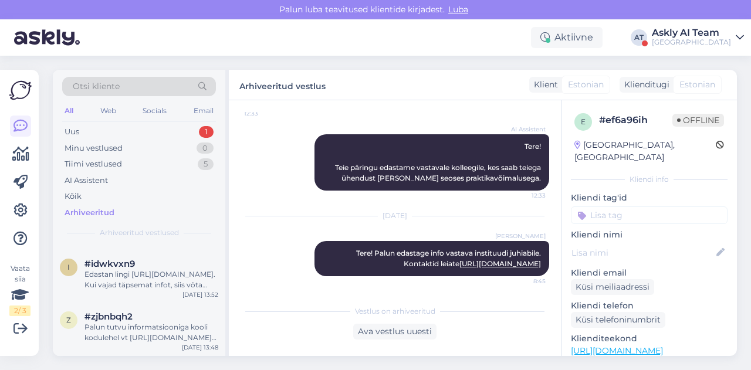
scroll to position [0, 0]
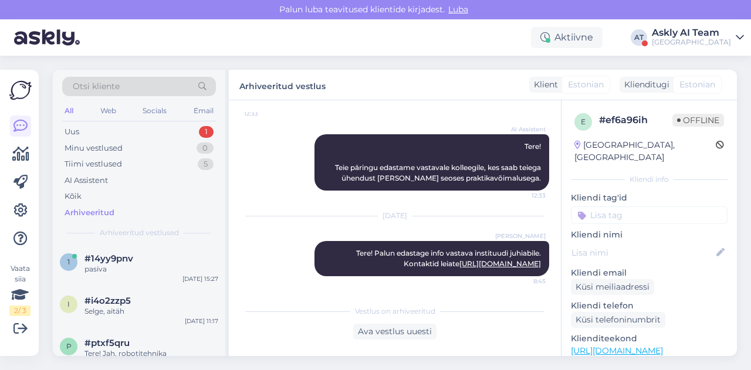
click at [727, 36] on div "Askly AI Team" at bounding box center [691, 32] width 79 height 9
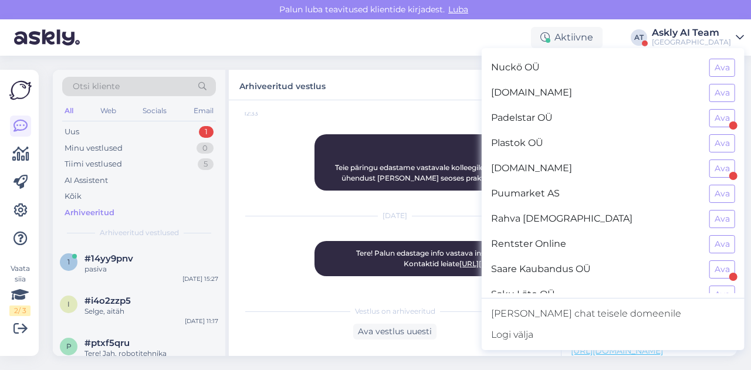
scroll to position [821, 0]
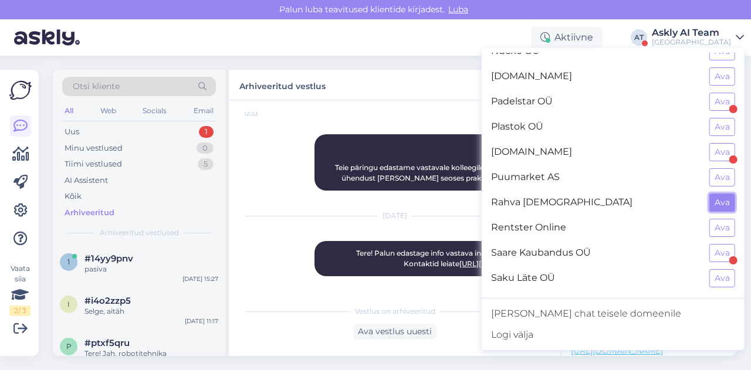
click at [712, 194] on button "Ava" at bounding box center [722, 203] width 26 height 18
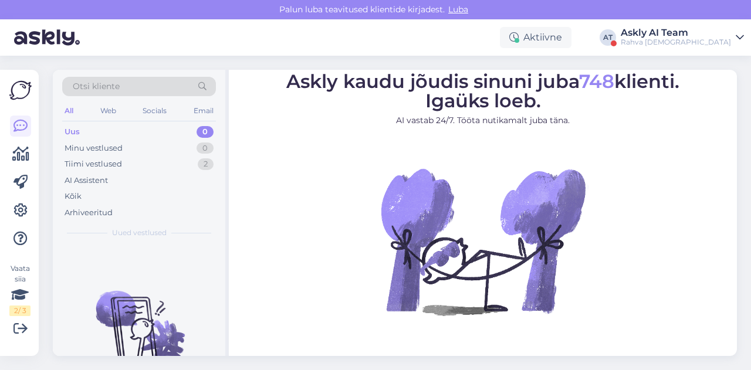
click at [154, 86] on div "Otsi kliente" at bounding box center [139, 86] width 154 height 19
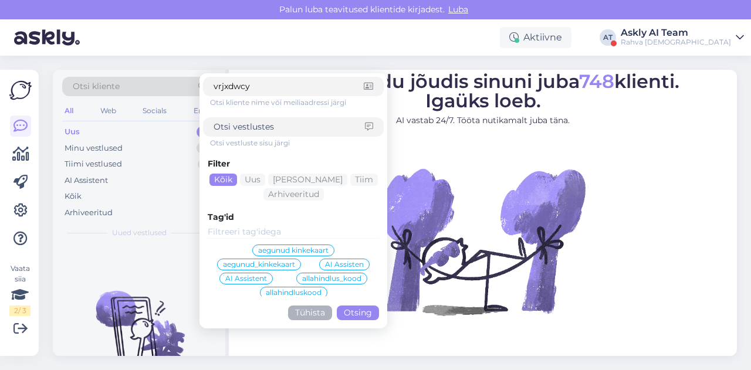
type input "vrjxdwcy"
click button "Otsing" at bounding box center [358, 313] width 42 height 15
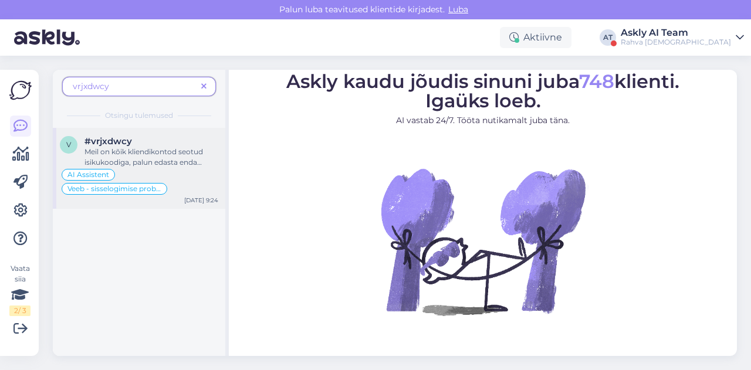
click at [165, 148] on div "Meil on kõik kliendikontod seotud isikukoodiga, palun edasta enda isikukood, et…" at bounding box center [151, 157] width 134 height 21
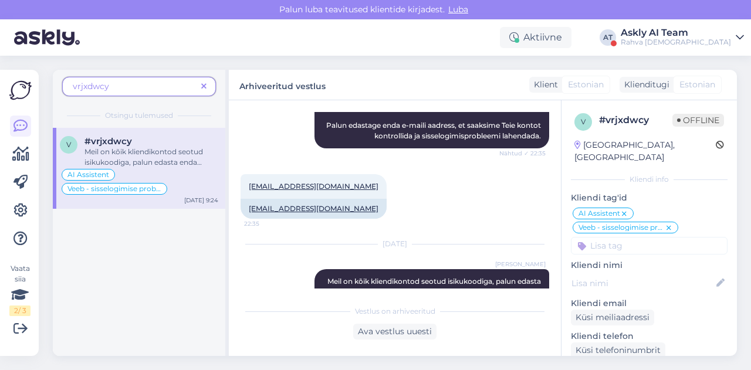
scroll to position [286, 0]
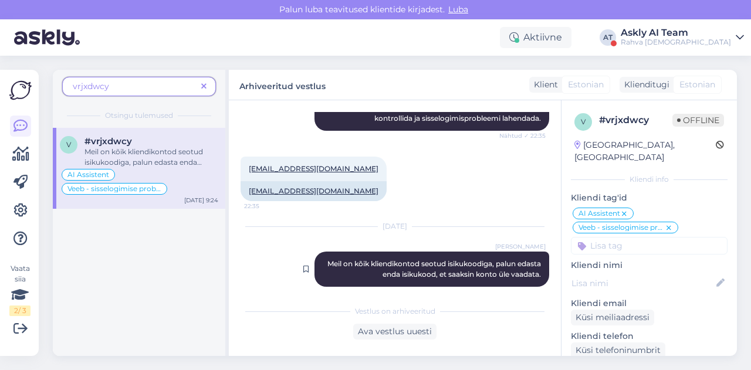
drag, startPoint x: 310, startPoint y: 252, endPoint x: 536, endPoint y: 265, distance: 226.8
click at [536, 265] on div "[PERSON_NAME] Vanari [PERSON_NAME] on kõik kliendikontod seotud isikukoodiga, p…" at bounding box center [431, 269] width 235 height 35
copy span "Meil on kõik kliendikontod seotud isikukoodiga, palun edasta enda isikukood, et…"
click at [351, 221] on div "[DATE]" at bounding box center [395, 226] width 309 height 11
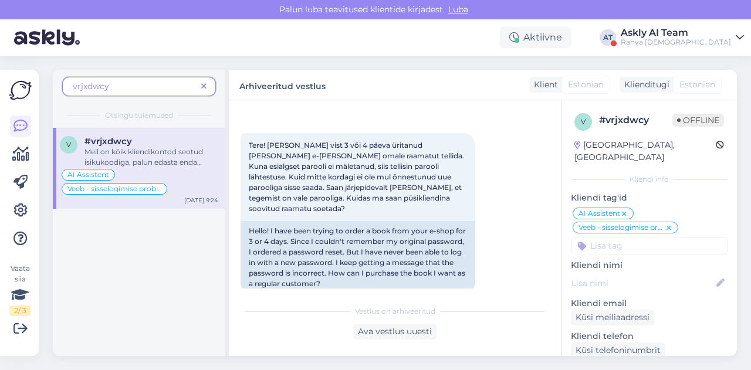
scroll to position [41, 0]
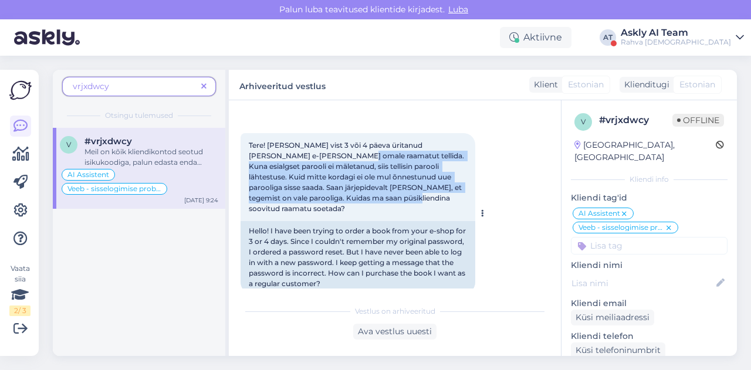
drag, startPoint x: 309, startPoint y: 155, endPoint x: 420, endPoint y: 202, distance: 120.9
click at [420, 202] on div "Tere! [PERSON_NAME] vist 3 või 4 päeva üritanud [PERSON_NAME] e-[PERSON_NAME] o…" at bounding box center [358, 177] width 235 height 88
copy span "Kuna esialgset parooli ei mäletanud, siis tellisin parooli lähtestuse. Kuid mit…"
click at [625, 209] on icon at bounding box center [624, 213] width 7 height 9
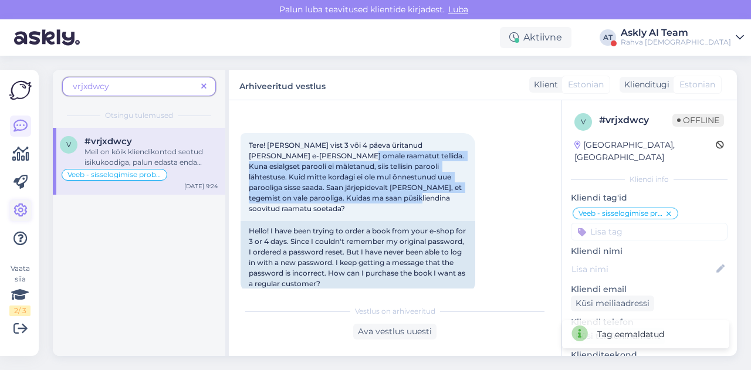
click at [17, 204] on icon at bounding box center [20, 211] width 14 height 14
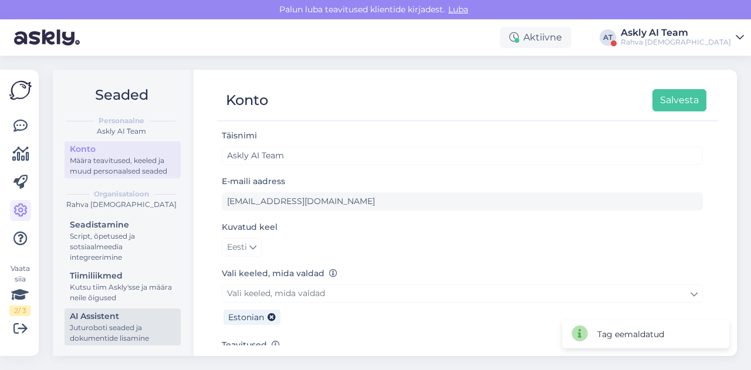
click at [122, 319] on div "AI Assistent" at bounding box center [123, 316] width 106 height 12
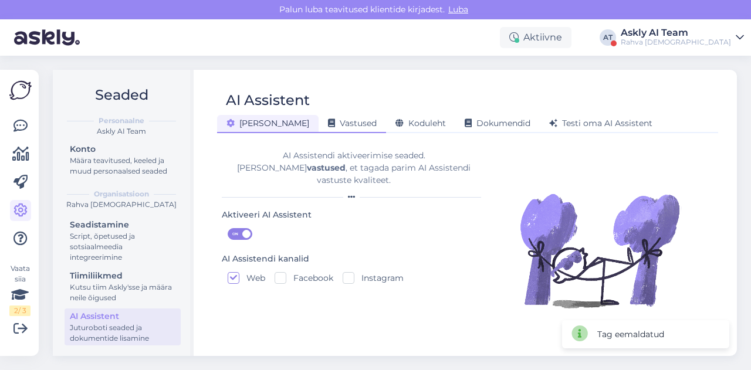
click at [328, 127] on span "Vastused" at bounding box center [352, 123] width 49 height 11
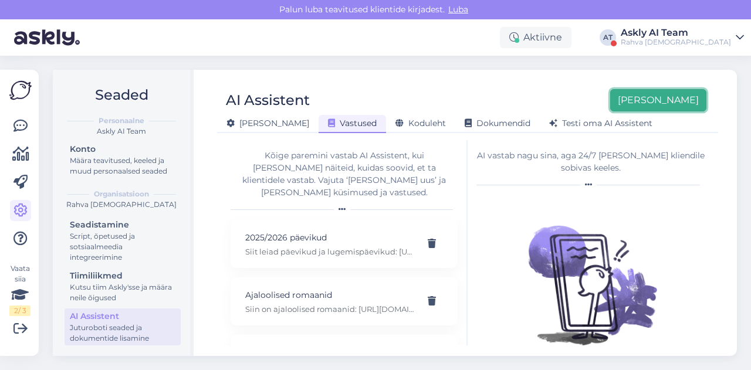
click at [678, 103] on button "[PERSON_NAME]" at bounding box center [658, 100] width 96 height 22
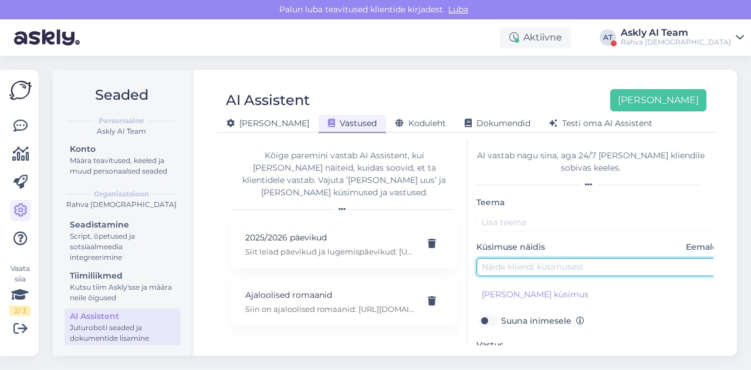
click at [500, 265] on input "text" at bounding box center [599, 267] width 246 height 18
paste input "Kuna esialgset parooli ei mäletanud, siis tellisin parooli lähtestuse. Kuid mit…"
type input "Kuna esialgset parooli ei mäletanud, siis tellisin parooli lähtestuse. Kuid mit…"
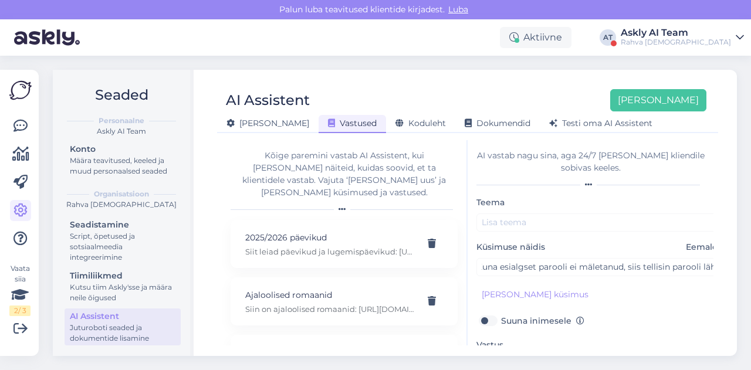
scroll to position [0, 0]
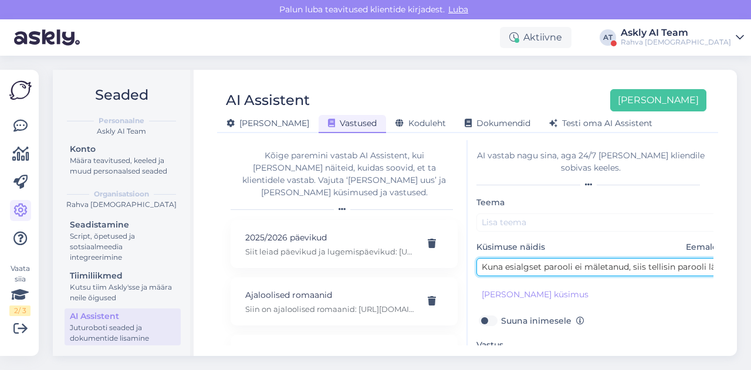
click at [551, 261] on input "Kuna esialgset parooli ei mäletanud, siis tellisin parooli lähtestuse. Kuid mit…" at bounding box center [599, 267] width 246 height 18
paste input "parooli ei mäletanud, tellisin parooli lähtestuse. Kuid ei ole mul õnnestunud u…"
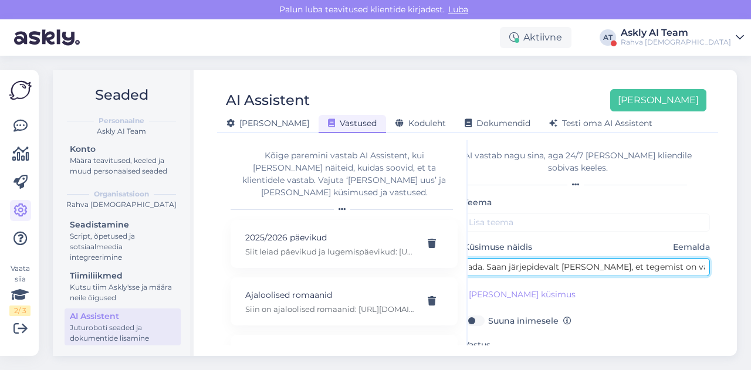
type input "parooli ei mäletanud, tellisin parooli lähtestuse. Kuid ei ole mul õnnestunud u…"
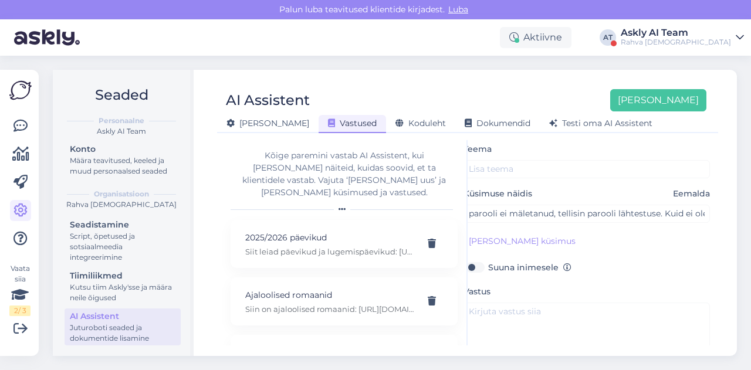
scroll to position [113, 13]
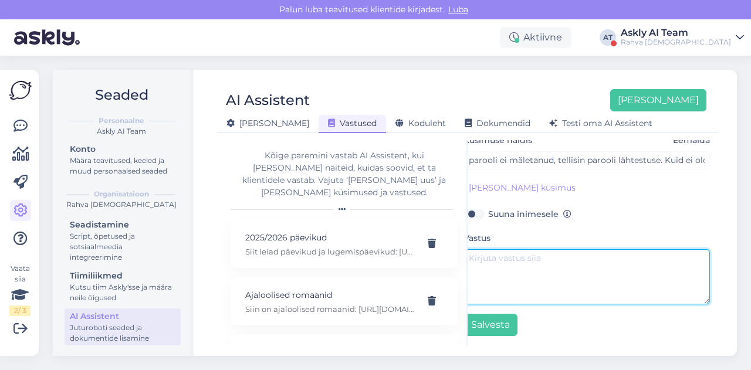
click at [546, 281] on textarea at bounding box center [586, 276] width 246 height 55
paste textarea "Meil on kõik kliendikontod seotud isikukoodiga, palun edasta enda isikukood, et…"
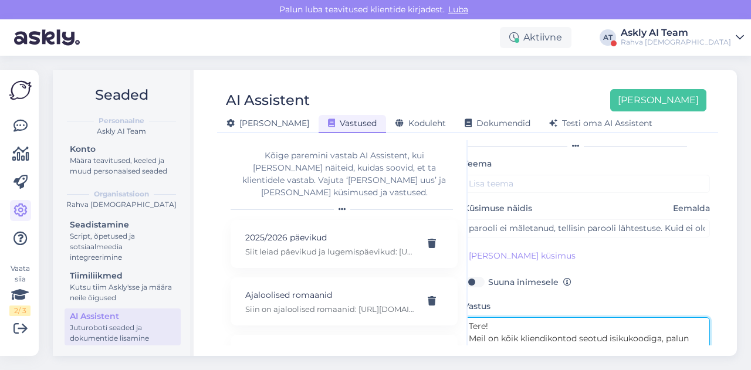
scroll to position [39, 0]
type textarea "Tere! Meil on kõik kliendikontod seotud isikukoodiga, palun edasta enda isikuko…"
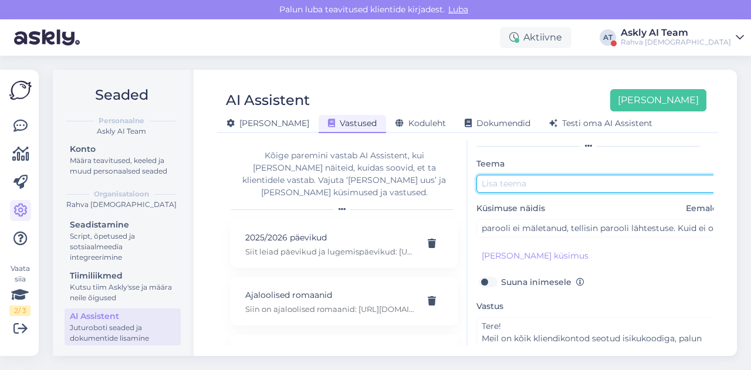
click at [533, 185] on input "text" at bounding box center [599, 184] width 246 height 18
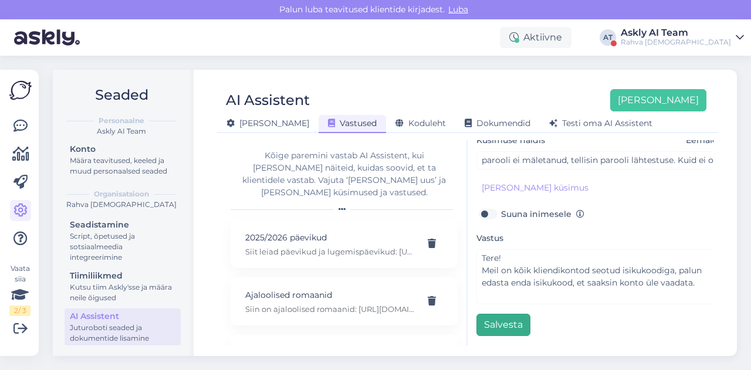
type input "Sisselogimine"
click at [503, 314] on button "Salvesta" at bounding box center [503, 325] width 54 height 22
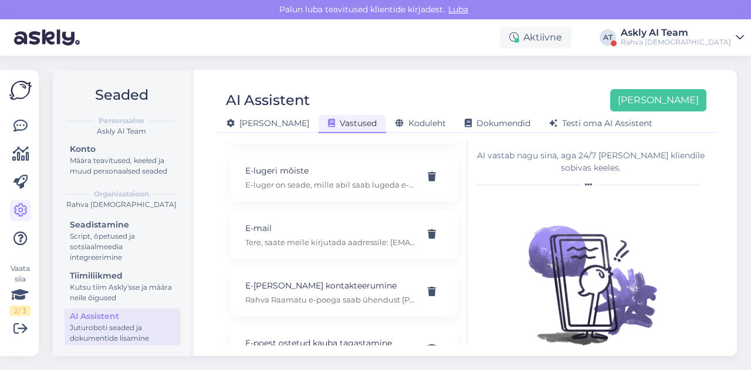
scroll to position [4850, 0]
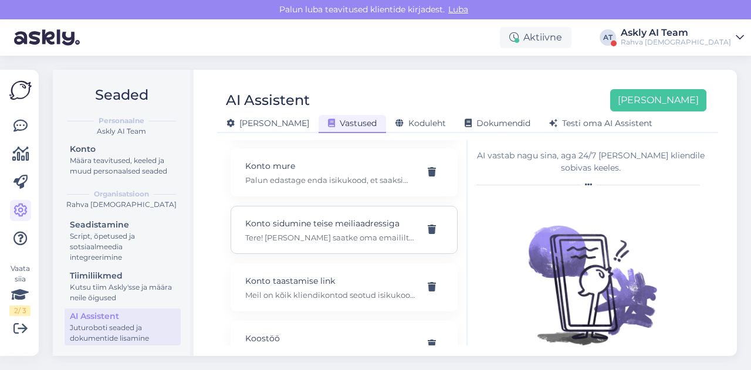
click at [339, 243] on p "Tere! [PERSON_NAME] saatke oma emaililt email aadressile [EMAIL_ADDRESS][DOMAIN…" at bounding box center [330, 237] width 170 height 11
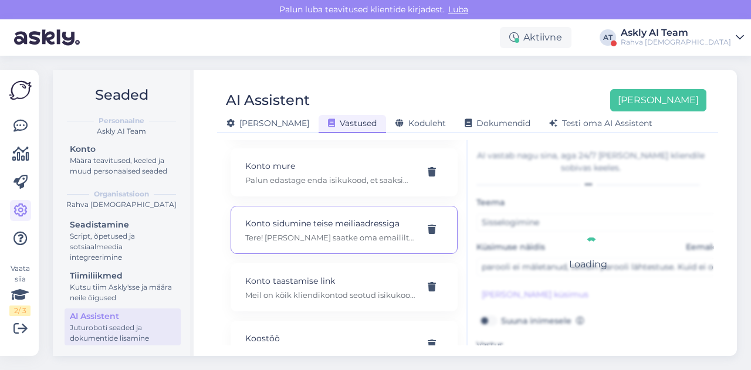
type input "Konto sidumine teise meiliaadressiga"
type input "tahaksin ma oma konto siduda teise meiliaadressiga."
type textarea "Tere! [PERSON_NAME] saatke oma emaililt email aadressile [EMAIL_ADDRESS][DOMAIN…"
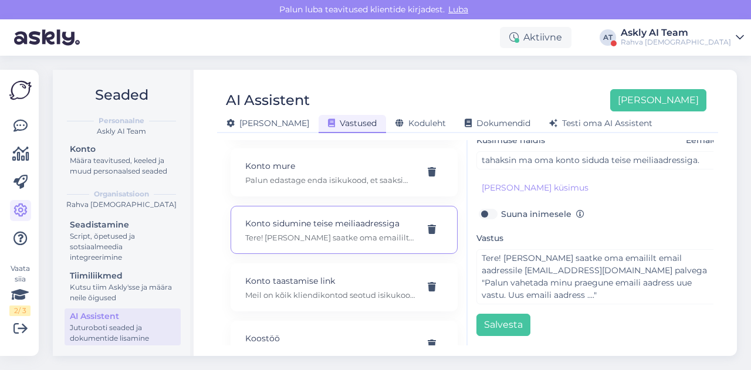
scroll to position [108, 0]
click at [15, 131] on icon at bounding box center [20, 126] width 14 height 14
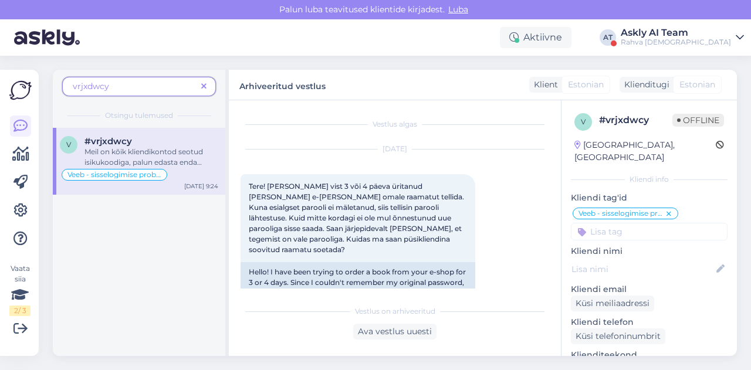
scroll to position [286, 0]
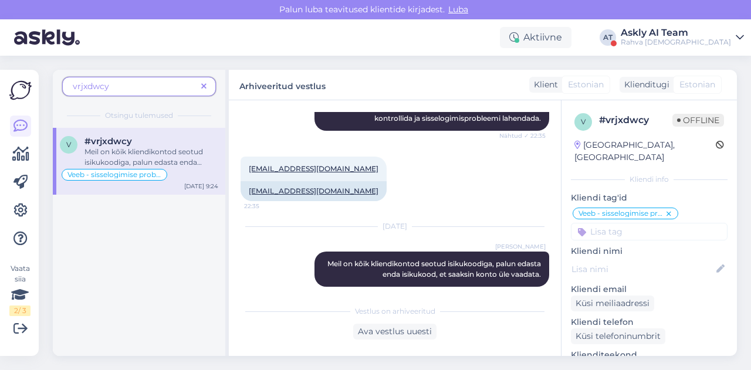
click at [153, 139] on div "#vrjxdwcy" at bounding box center [151, 141] width 134 height 11
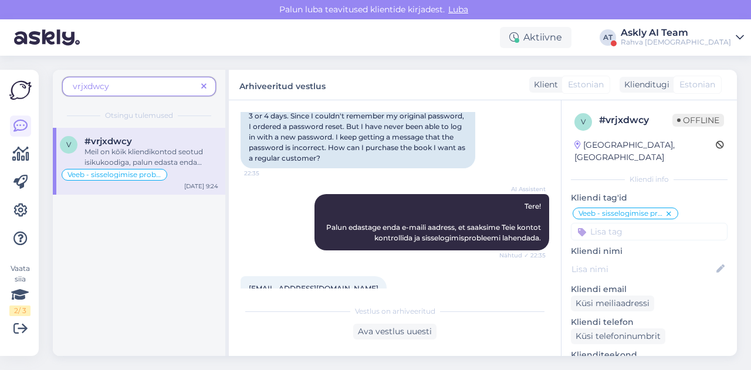
scroll to position [167, 0]
click at [17, 210] on icon at bounding box center [20, 211] width 14 height 14
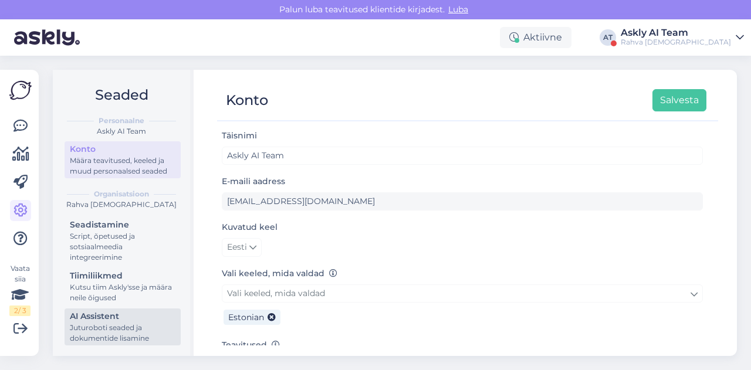
click at [118, 311] on div "AI Assistent" at bounding box center [123, 316] width 106 height 12
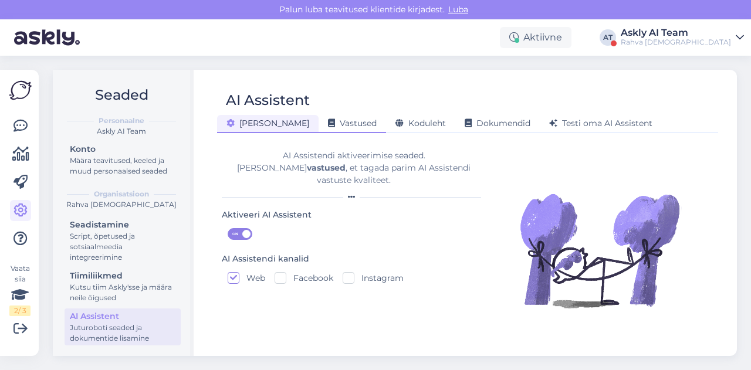
click at [328, 120] on span "Vastused" at bounding box center [352, 123] width 49 height 11
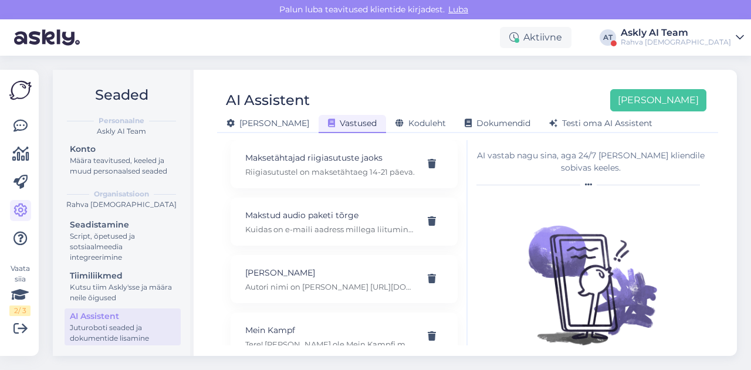
scroll to position [8209, 0]
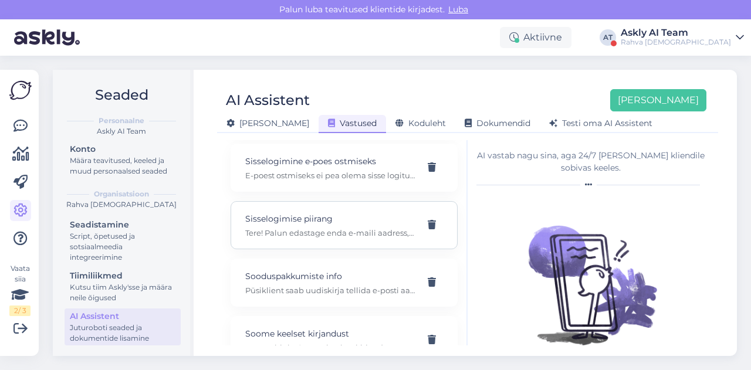
click at [334, 222] on div "Sisselogimise piirang Tere! Palun edastage enda e-maili aadress, et saaksime pi…" at bounding box center [344, 225] width 227 height 48
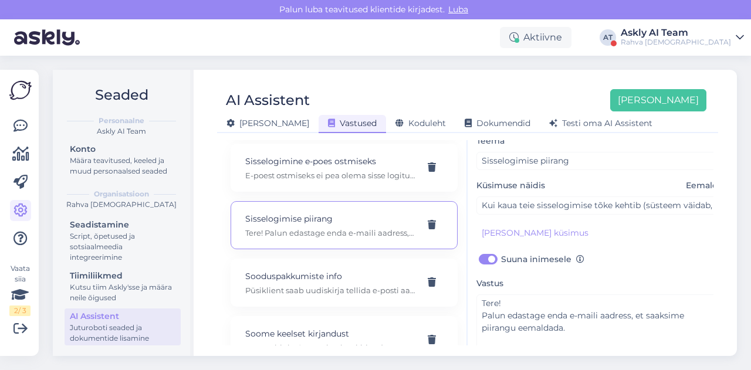
scroll to position [113, 0]
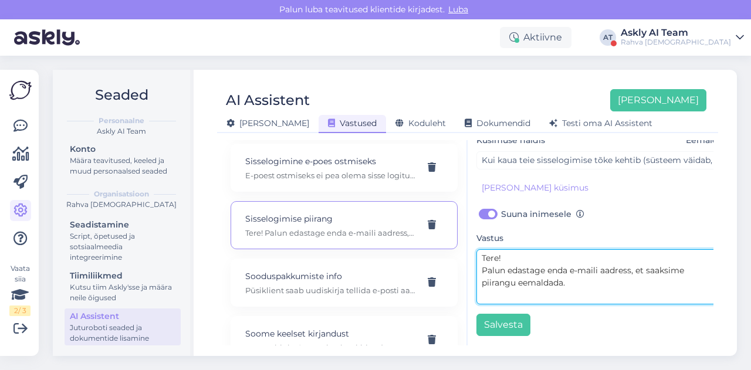
drag, startPoint x: 578, startPoint y: 273, endPoint x: 482, endPoint y: 265, distance: 96.6
click at [482, 265] on textarea "Tere! Palun edastage enda e-maili aadress, et saaksime piirangu eemaldada." at bounding box center [599, 276] width 246 height 55
paste textarea "Meil on kõik kliendikontod seotud isikukoodiga, palun edasta enda isikukood, et…"
type textarea "Tere! Meil on kõik kliendikontod seotud isikukoodiga, palun edasta enda isikuko…"
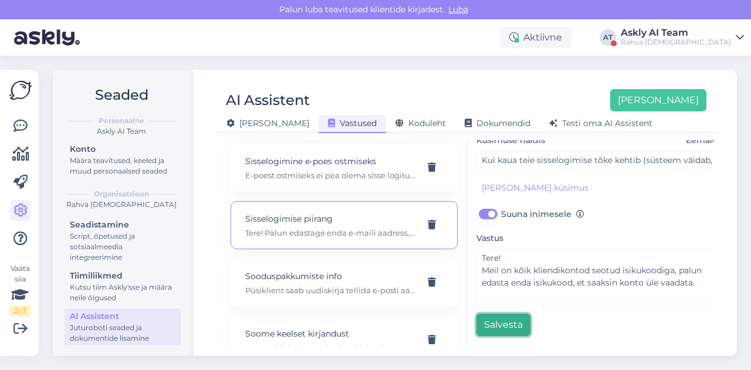
click at [510, 314] on button "Salvesta" at bounding box center [503, 325] width 54 height 22
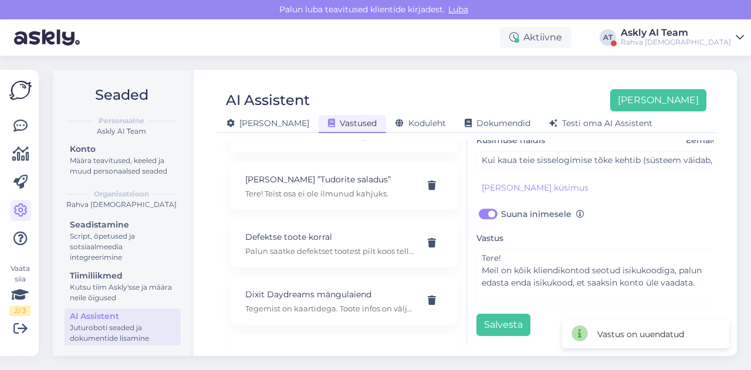
scroll to position [1506, 0]
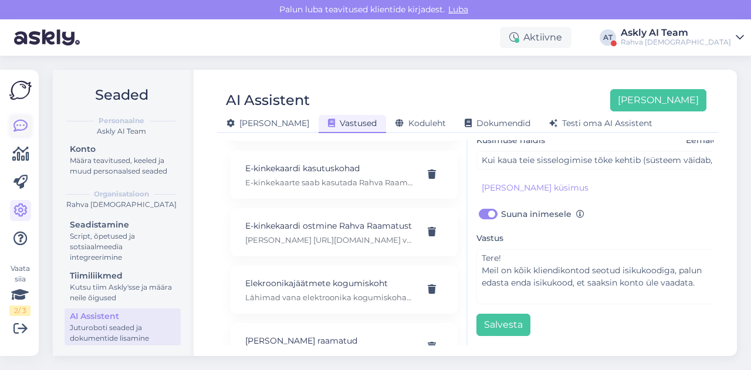
click at [24, 123] on icon at bounding box center [20, 126] width 14 height 14
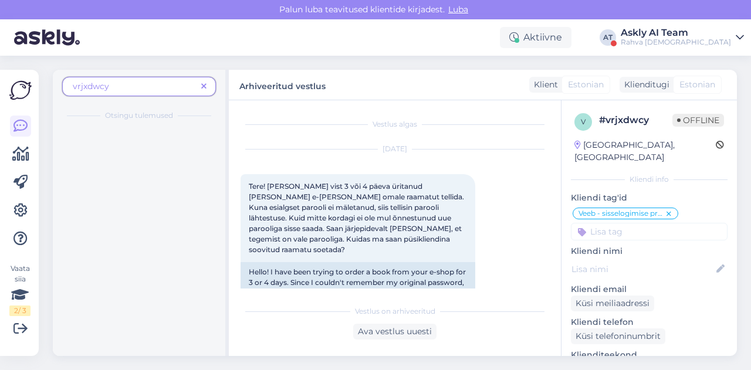
scroll to position [286, 0]
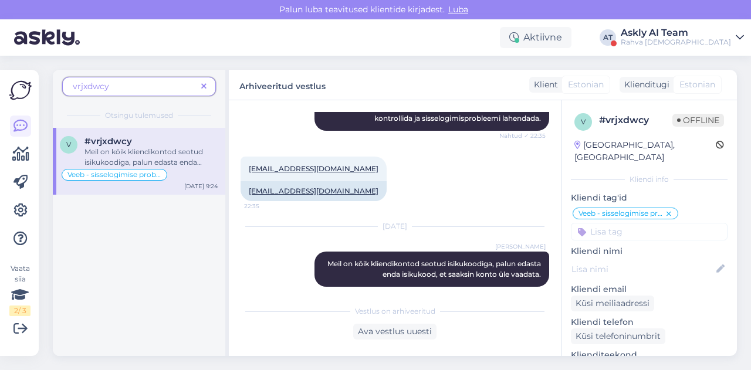
click at [137, 151] on div "Meil on kõik kliendikontod seotud isikukoodiga, palun edasta enda isikukood, et…" at bounding box center [151, 157] width 134 height 21
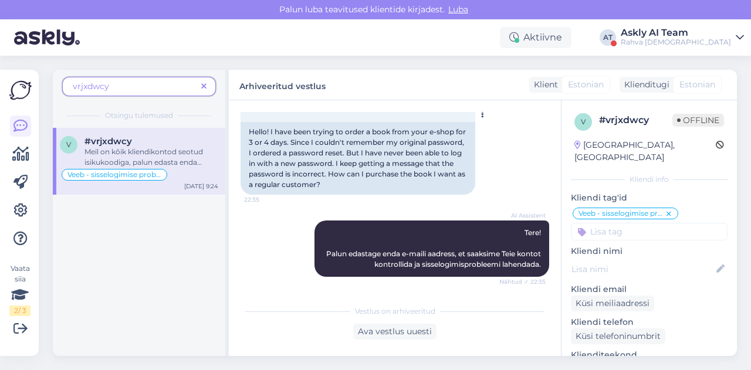
scroll to position [140, 0]
click at [13, 215] on icon at bounding box center [20, 211] width 14 height 14
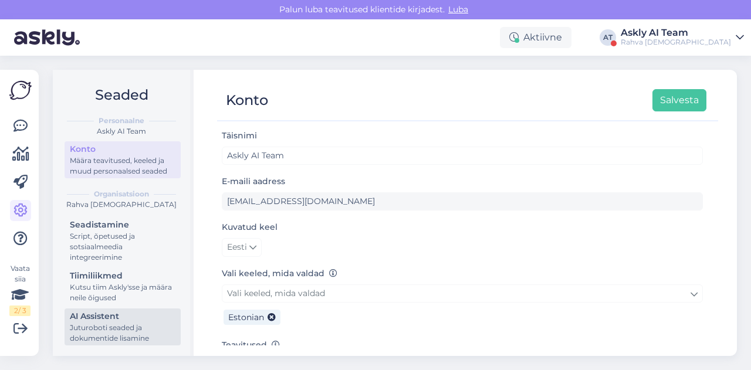
click at [94, 327] on div "Juturoboti seaded ja dokumentide lisamine" at bounding box center [123, 333] width 106 height 21
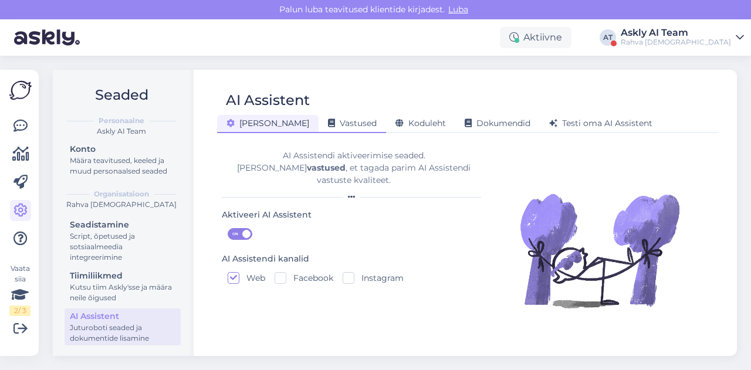
click at [328, 123] on span "Vastused" at bounding box center [352, 123] width 49 height 11
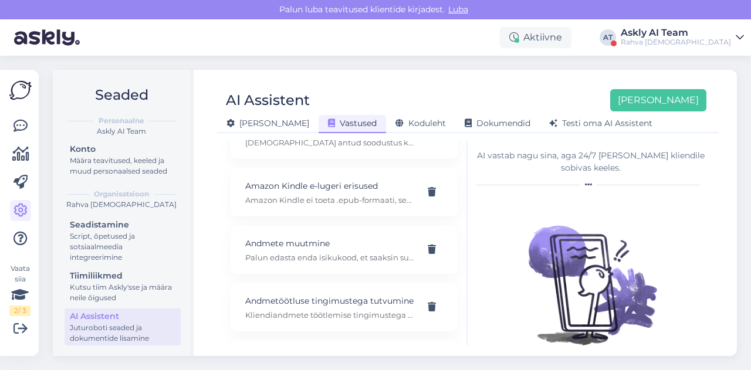
scroll to position [922, 0]
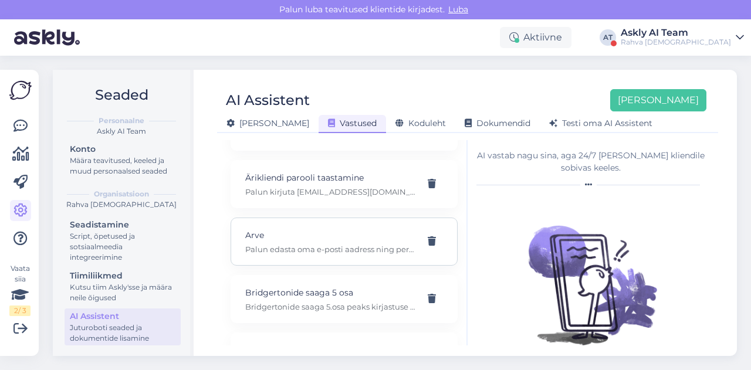
click at [316, 232] on p "Arve" at bounding box center [330, 235] width 170 height 13
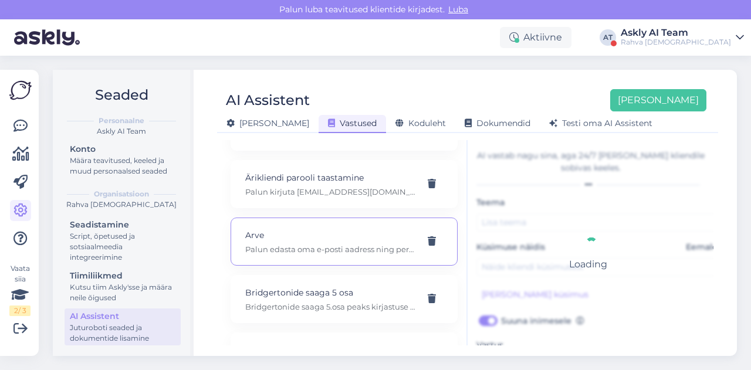
type input "Arve"
type input "[PERSON_NAME] raamatu äppi, kuidas saan arve makstud teenuse eest."
checkbox input "true"
type textarea "Palun edasta oma e-posti aadress ning perioodivahemik, mille kohta soovid arvei…"
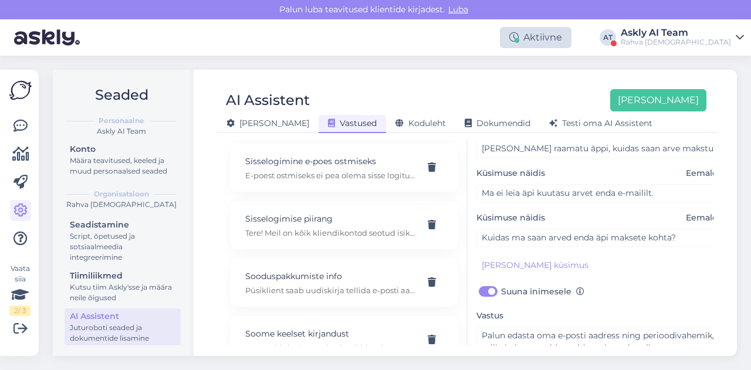
scroll to position [282, 0]
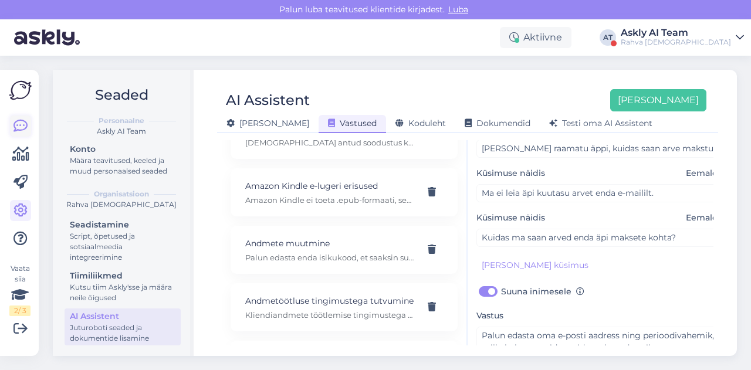
click at [23, 130] on icon at bounding box center [20, 126] width 14 height 14
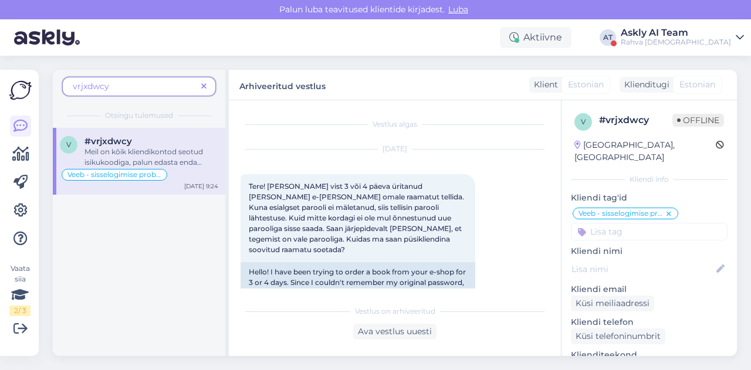
scroll to position [286, 0]
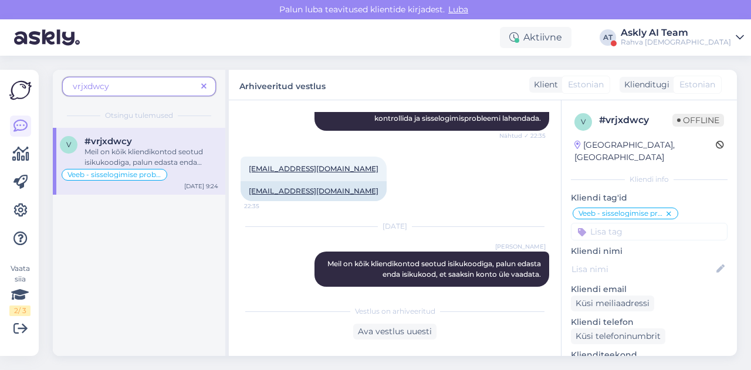
click at [128, 84] on span "vrjxdwcy" at bounding box center [135, 86] width 124 height 12
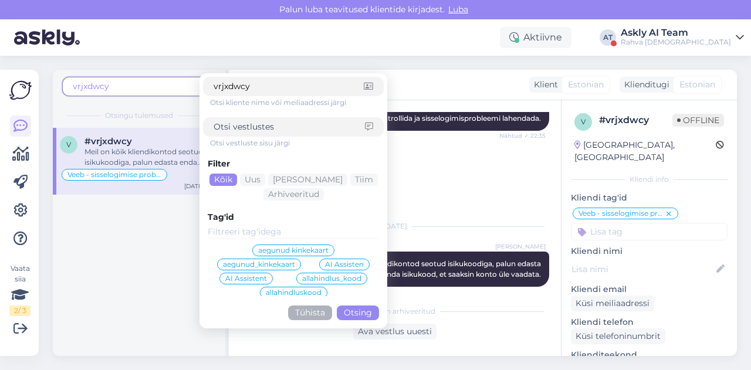
click at [128, 84] on span "vrjxdwcy" at bounding box center [135, 86] width 124 height 12
drag, startPoint x: 254, startPoint y: 86, endPoint x: 191, endPoint y: 86, distance: 62.8
click at [191, 86] on div "vrjxdwcy vrjxdwcy Otsi kliente nime või meiliaadressi järgi Otsi vestluste sisu…" at bounding box center [139, 90] width 154 height 26
paste input "2aemnfxv"
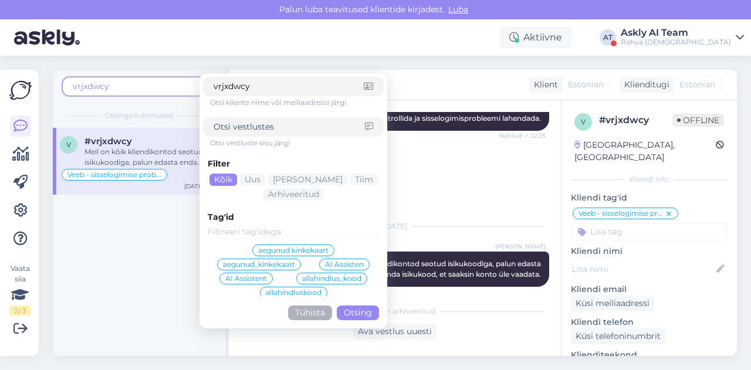
type input "2aemnfxv"
click button "Otsing" at bounding box center [358, 313] width 42 height 15
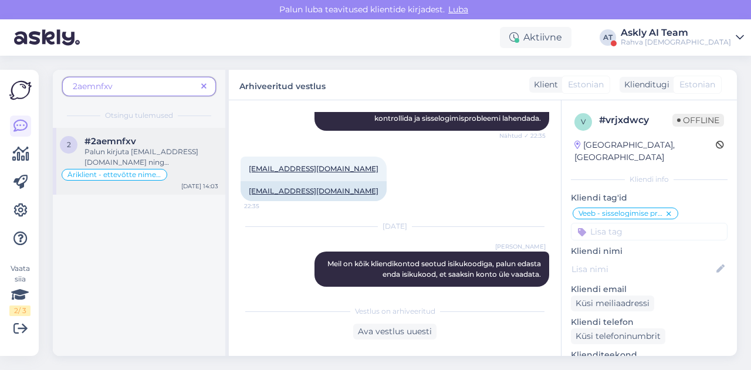
click at [184, 151] on div "Palun kirjuta [EMAIL_ADDRESS][DOMAIN_NAME] ning [PERSON_NAME] praegune nimi nin…" at bounding box center [151, 157] width 134 height 21
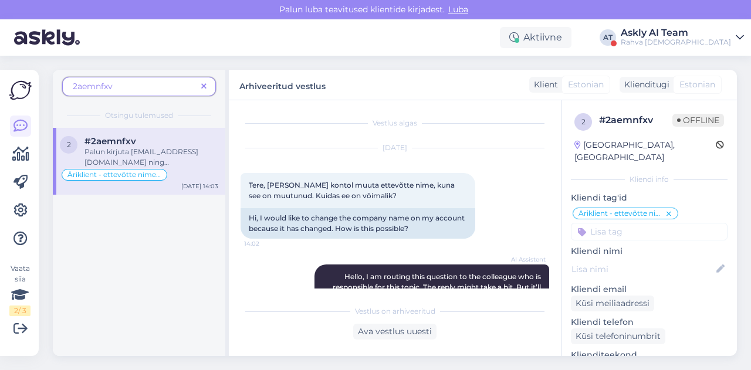
scroll to position [2, 0]
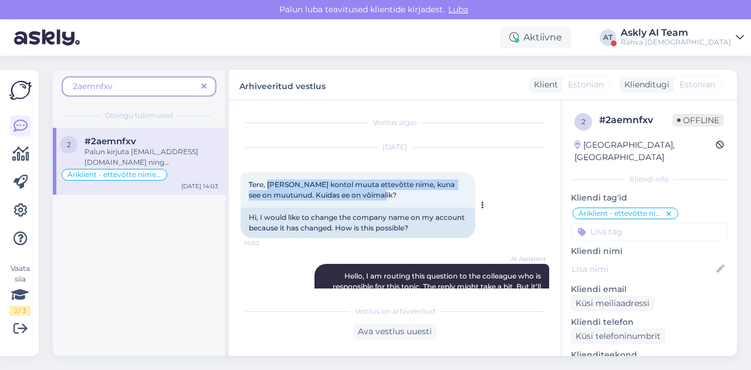
drag, startPoint x: 267, startPoint y: 184, endPoint x: 382, endPoint y: 192, distance: 115.3
click at [382, 192] on div "Tere, [PERSON_NAME] kontol muuta ettevõtte nime, kuna see on muutunud. Kuidas e…" at bounding box center [358, 189] width 235 height 35
copy span "[PERSON_NAME] kontol muuta ettevõtte nime, kuna see on muutunud. Kuidas ee on v…"
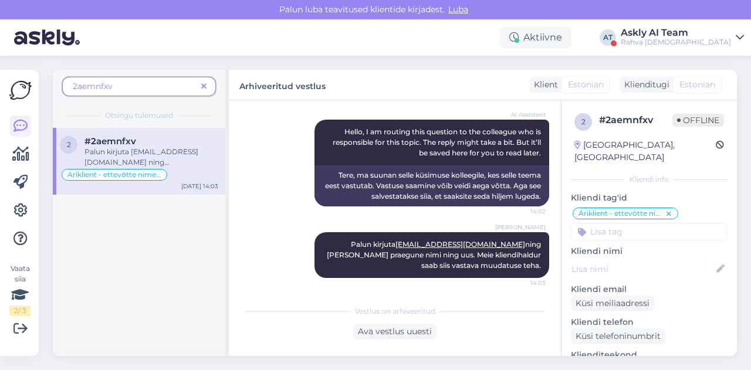
scroll to position [148, 0]
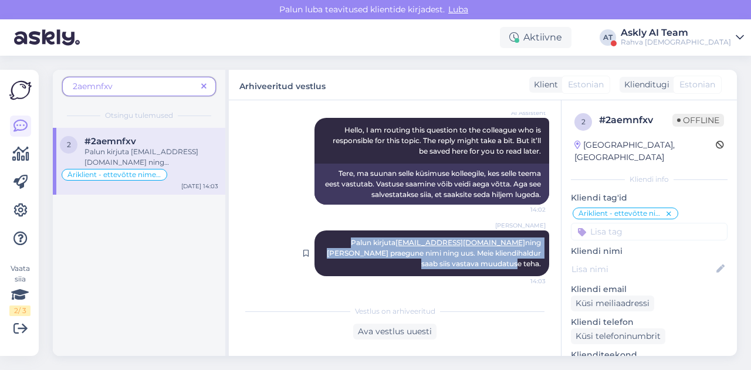
drag, startPoint x: 320, startPoint y: 240, endPoint x: 535, endPoint y: 264, distance: 216.6
click at [535, 264] on div "[PERSON_NAME] Palun kirjuta [EMAIL_ADDRESS][DOMAIN_NAME] ning [PERSON_NAME] pra…" at bounding box center [431, 254] width 235 height 46
copy span "Palun kirjuta [EMAIL_ADDRESS][DOMAIN_NAME] ning [PERSON_NAME] praegune nimi nin…"
click at [292, 236] on div "[PERSON_NAME] Palun kirjuta [EMAIL_ADDRESS][DOMAIN_NAME] ning [PERSON_NAME] pra…" at bounding box center [395, 254] width 309 height 72
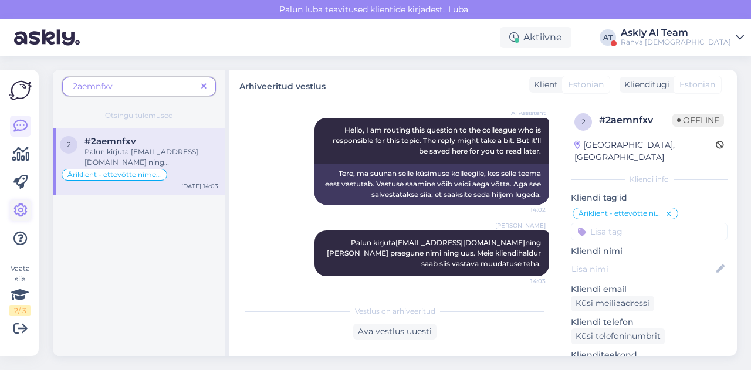
click at [20, 204] on icon at bounding box center [20, 211] width 14 height 14
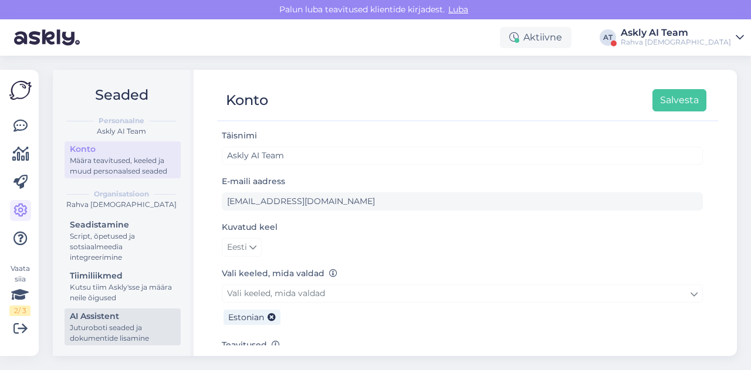
click at [107, 339] on div "Juturoboti seaded ja dokumentide lisamine" at bounding box center [123, 333] width 106 height 21
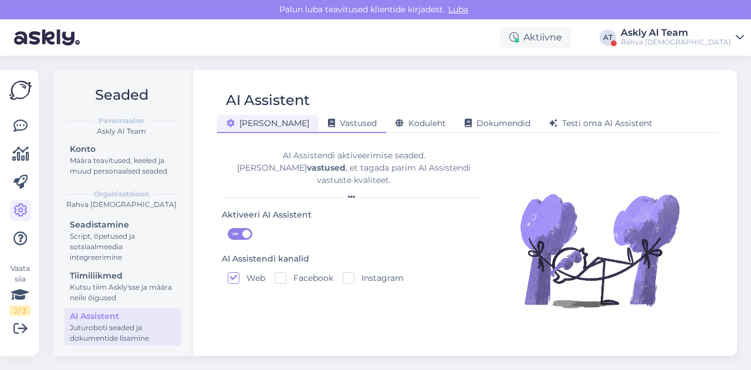
click at [319, 128] on div "Vastused" at bounding box center [352, 124] width 67 height 18
click at [328, 126] on span "Vastused" at bounding box center [352, 123] width 49 height 11
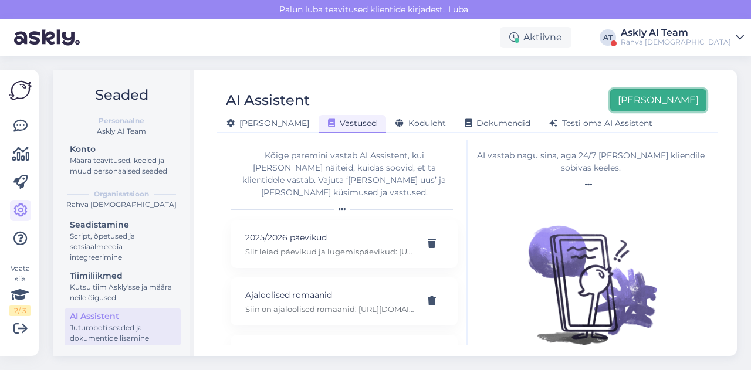
click at [677, 107] on button "Lisa uus" at bounding box center [658, 100] width 96 height 22
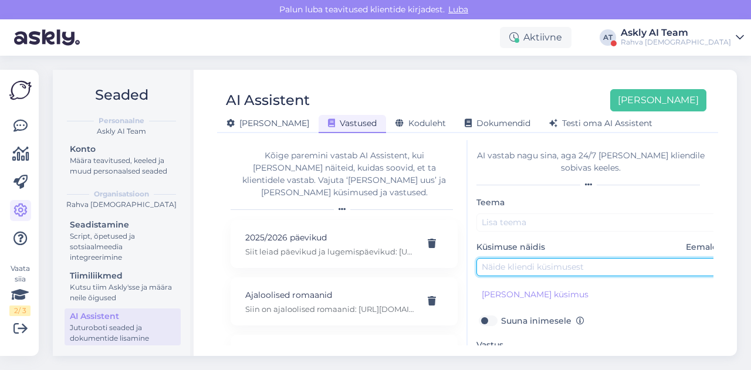
click at [547, 265] on input "text" at bounding box center [599, 267] width 246 height 18
paste input "[PERSON_NAME] kontol muuta ettevõtte nime, kuna see on muutunud. Kuidas ee on v…"
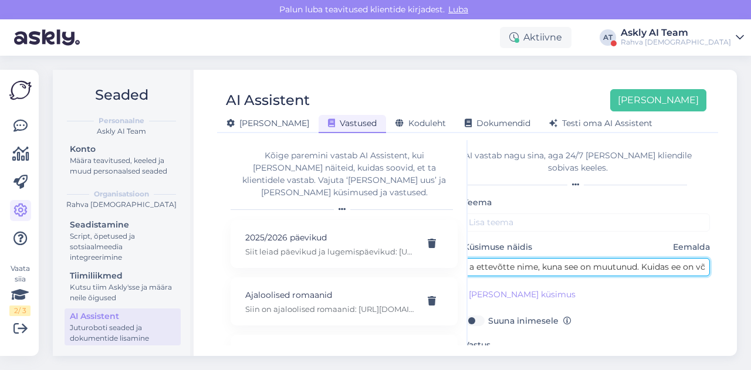
type input "[PERSON_NAME] kontol muuta ettevõtte nime, kuna see on muutunud. Kuidas ee on v…"
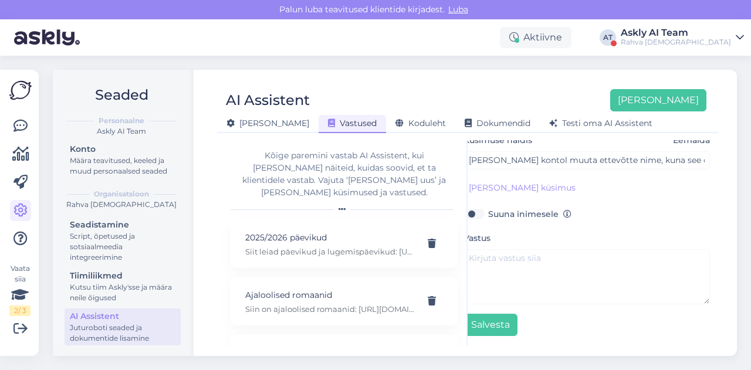
scroll to position [111, 13]
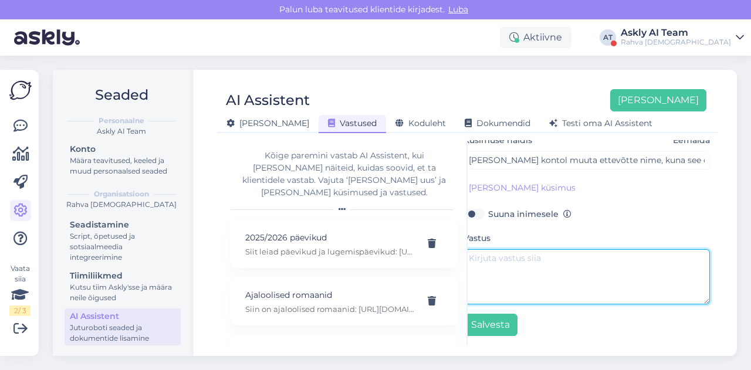
click at [508, 267] on textarea at bounding box center [586, 276] width 246 height 55
paste textarea "Palun kirjuta [EMAIL_ADDRESS][DOMAIN_NAME] ning [PERSON_NAME] praegune nimi nin…"
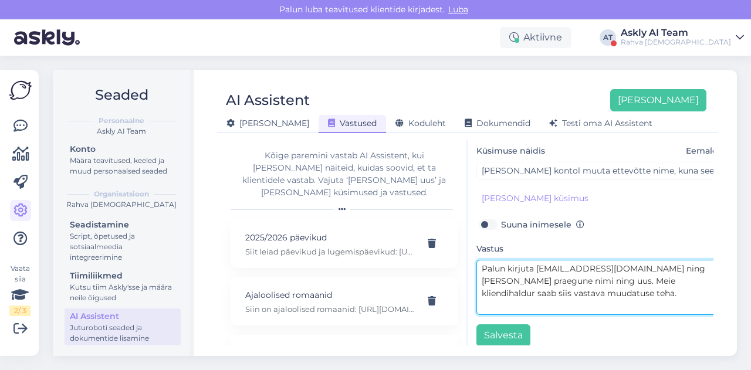
scroll to position [0, 0]
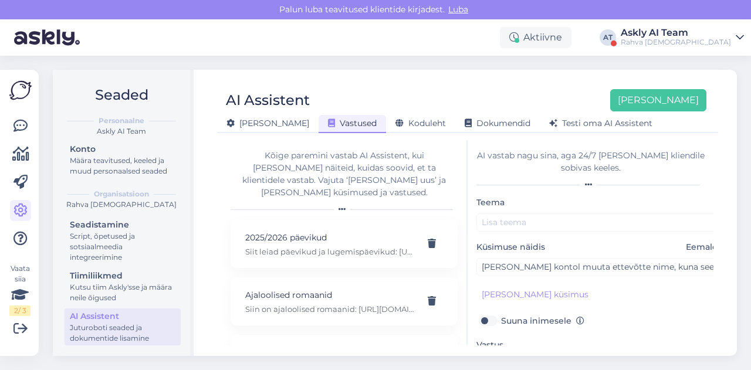
type textarea "Palun kirjuta [EMAIL_ADDRESS][DOMAIN_NAME] ning [PERSON_NAME] praegune nimi nin…"
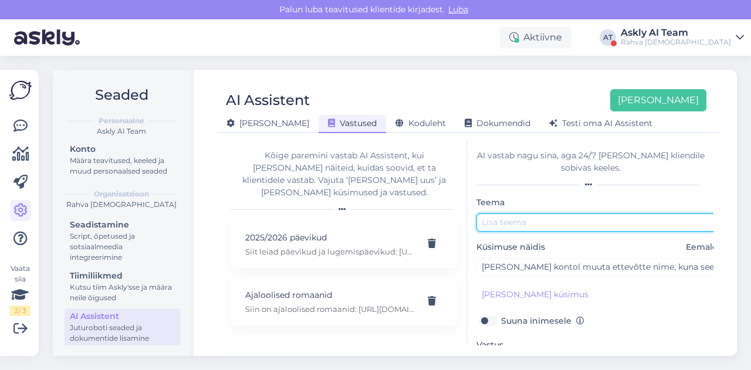
click at [513, 219] on input "text" at bounding box center [599, 223] width 246 height 18
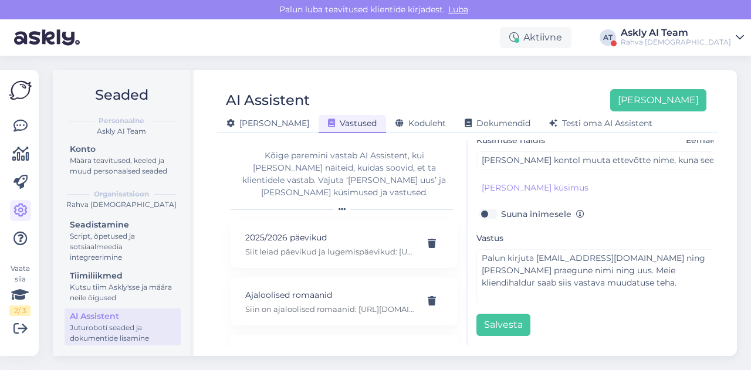
scroll to position [113, 0]
type input "Äriklient"
click at [492, 317] on button "Salvesta" at bounding box center [503, 325] width 54 height 22
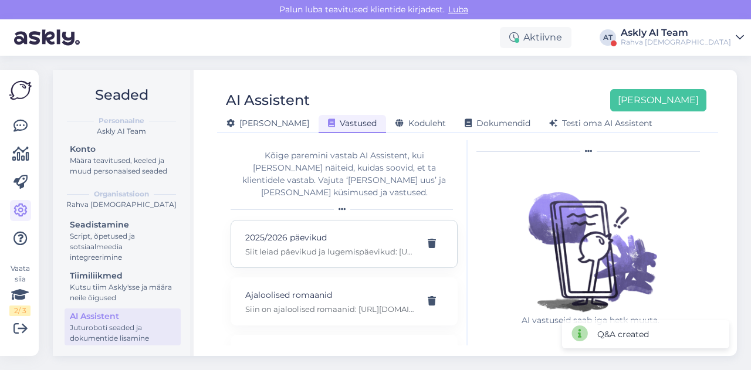
scroll to position [0, 0]
